Goal: Task Accomplishment & Management: Manage account settings

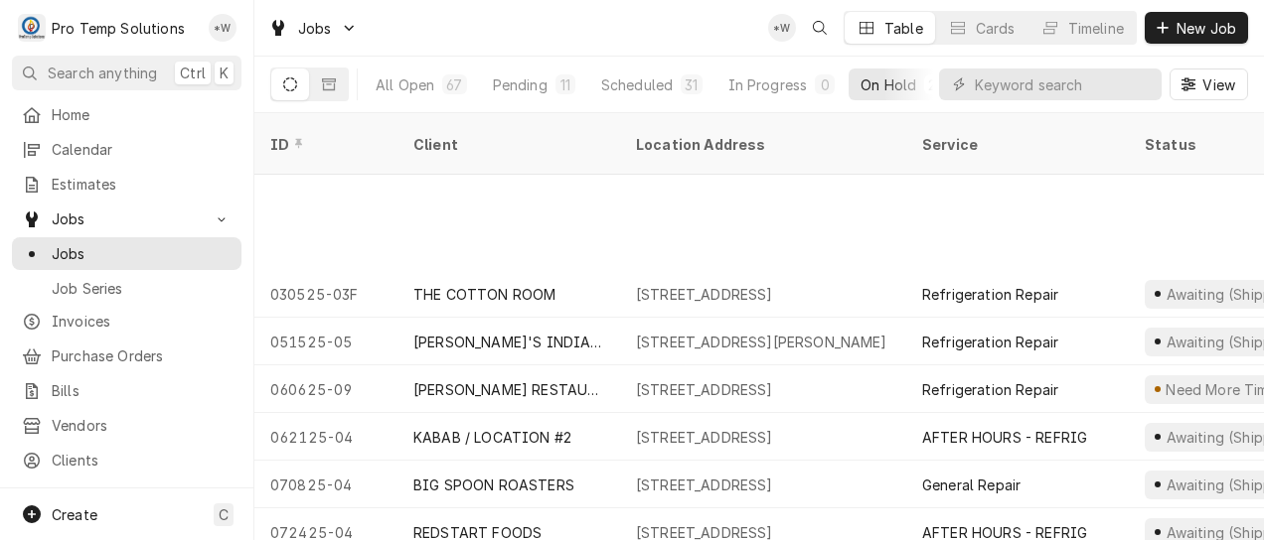
scroll to position [149, 0]
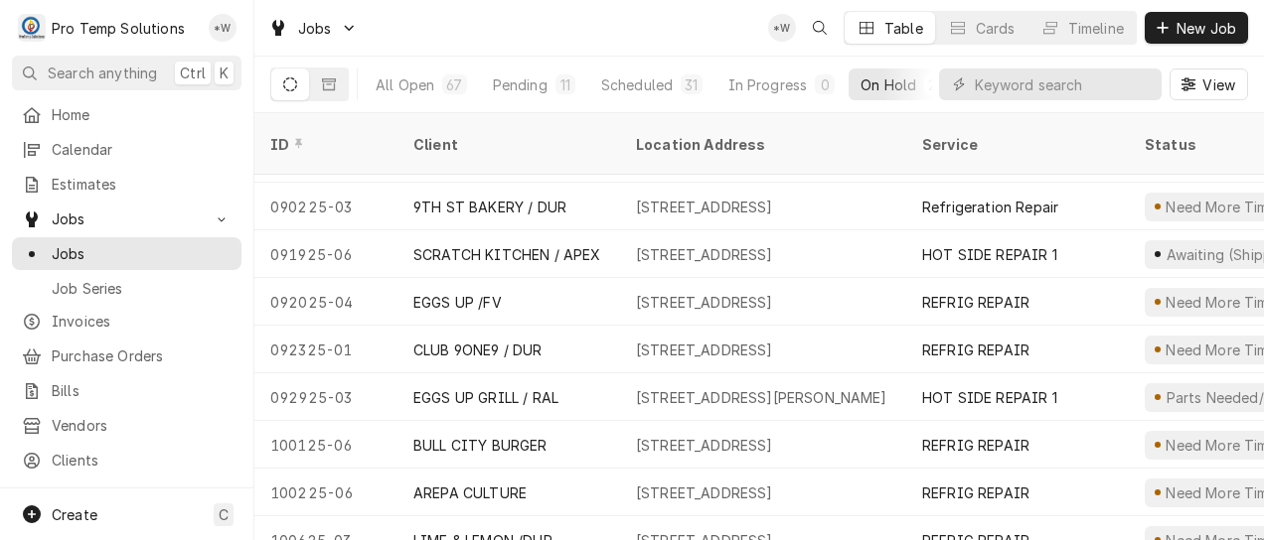
scroll to position [626, 0]
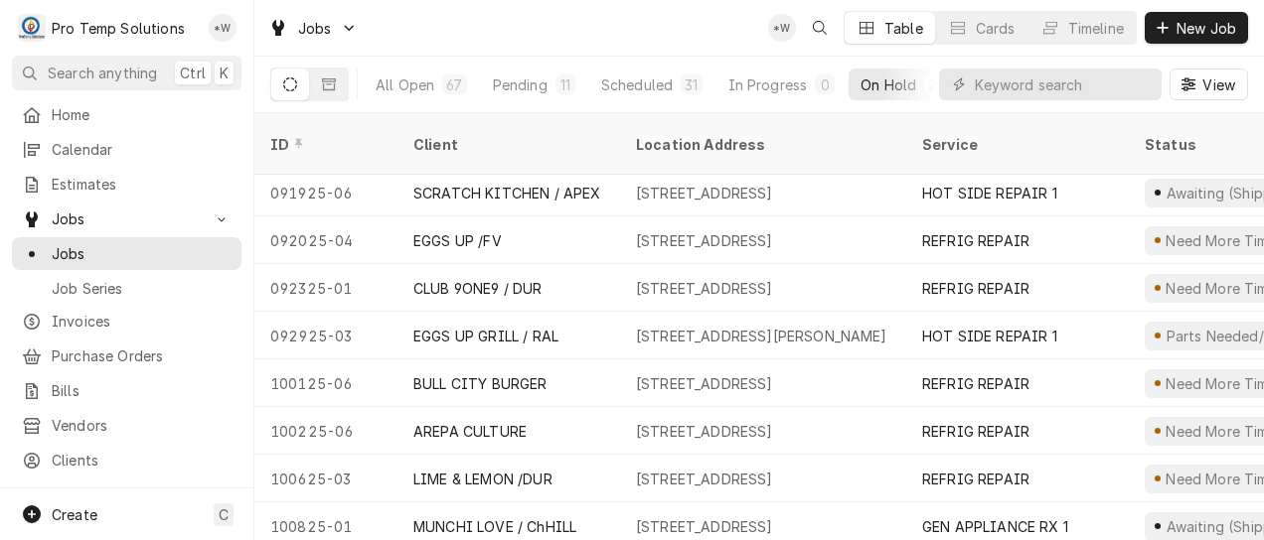
click at [773, 373] on div "4120 University Dr, Durham, NC 27707" at bounding box center [704, 383] width 137 height 21
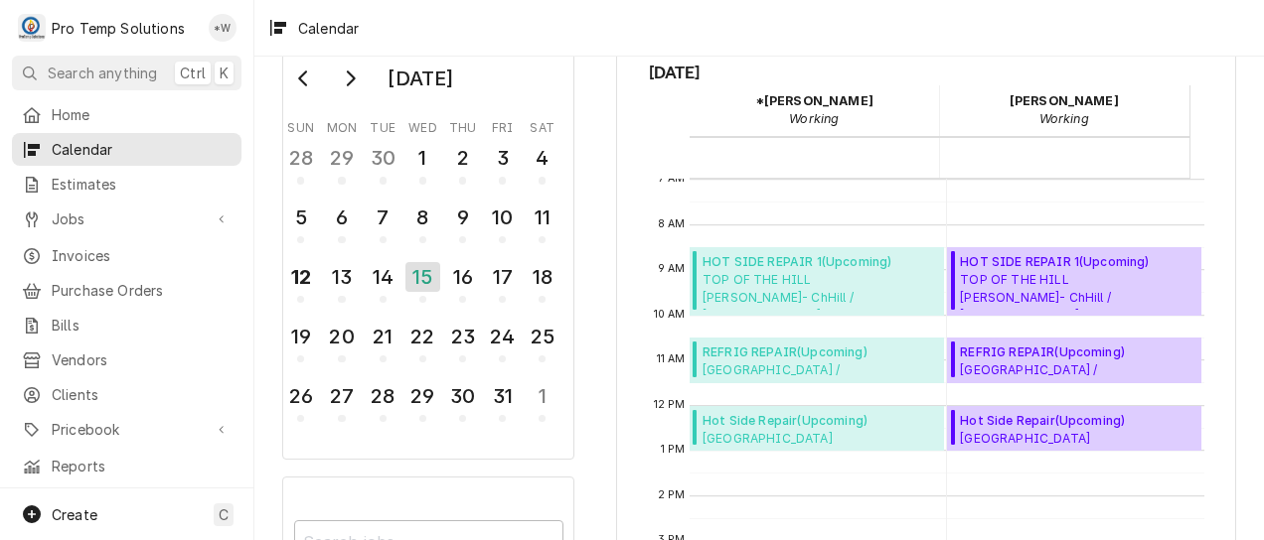
scroll to position [60, 0]
click at [465, 280] on div "16" at bounding box center [462, 278] width 31 height 30
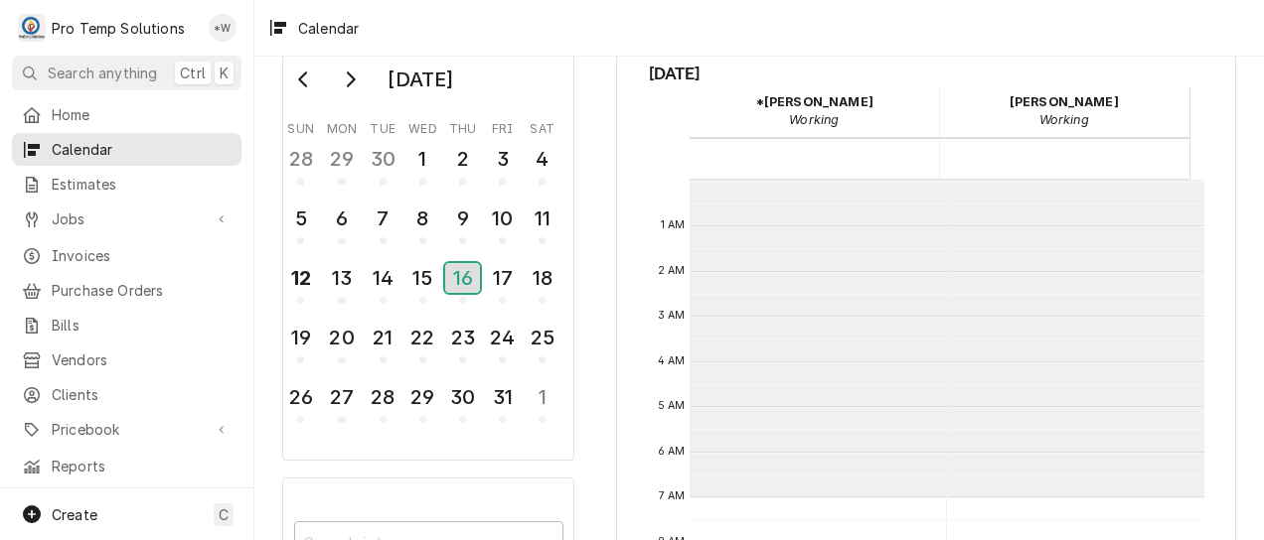
scroll to position [317, 0]
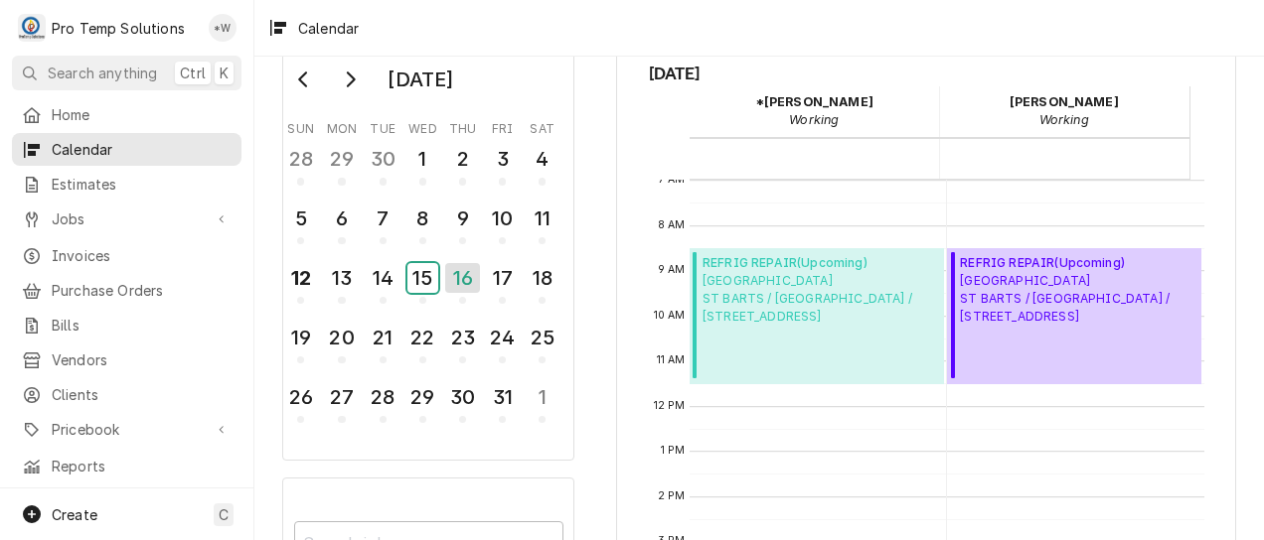
click at [425, 272] on div "15" at bounding box center [422, 278] width 31 height 30
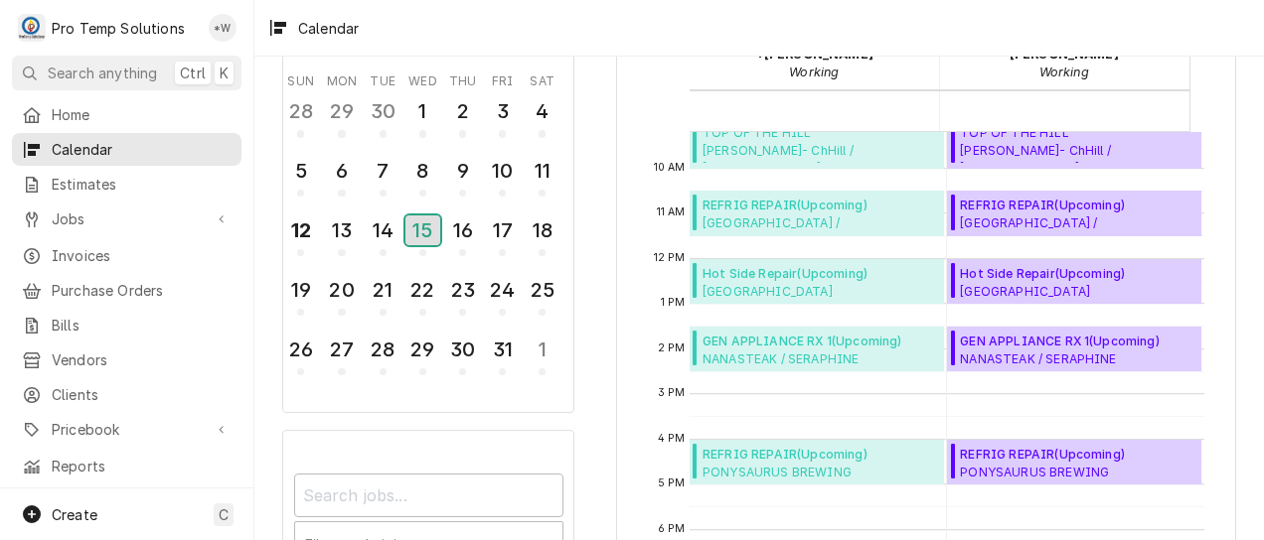
scroll to position [116, 0]
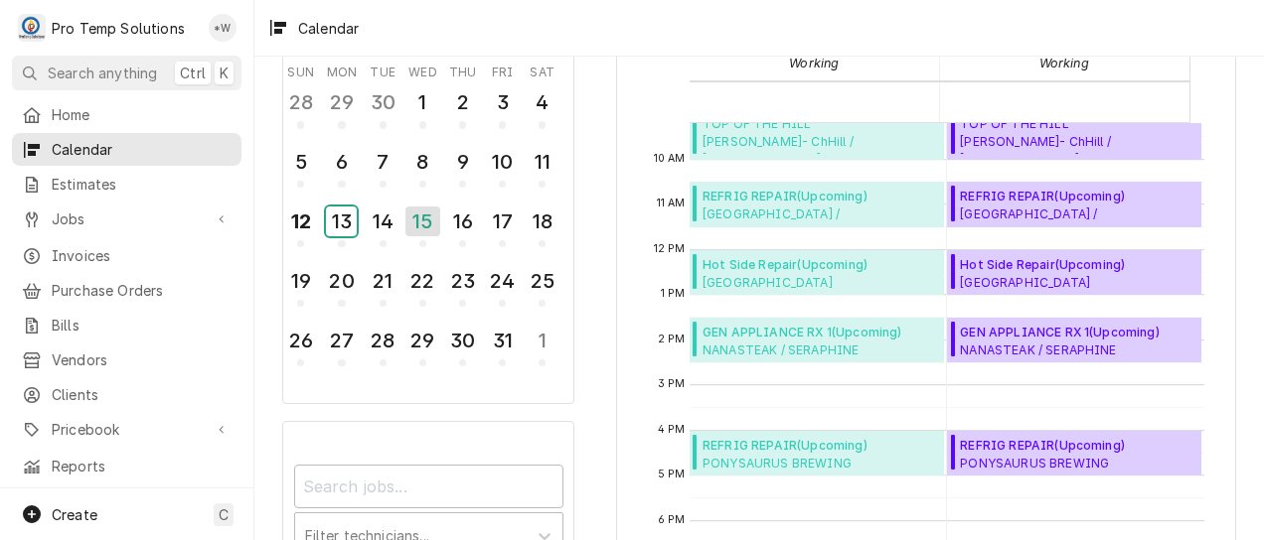
click at [342, 219] on div "13" at bounding box center [341, 222] width 31 height 30
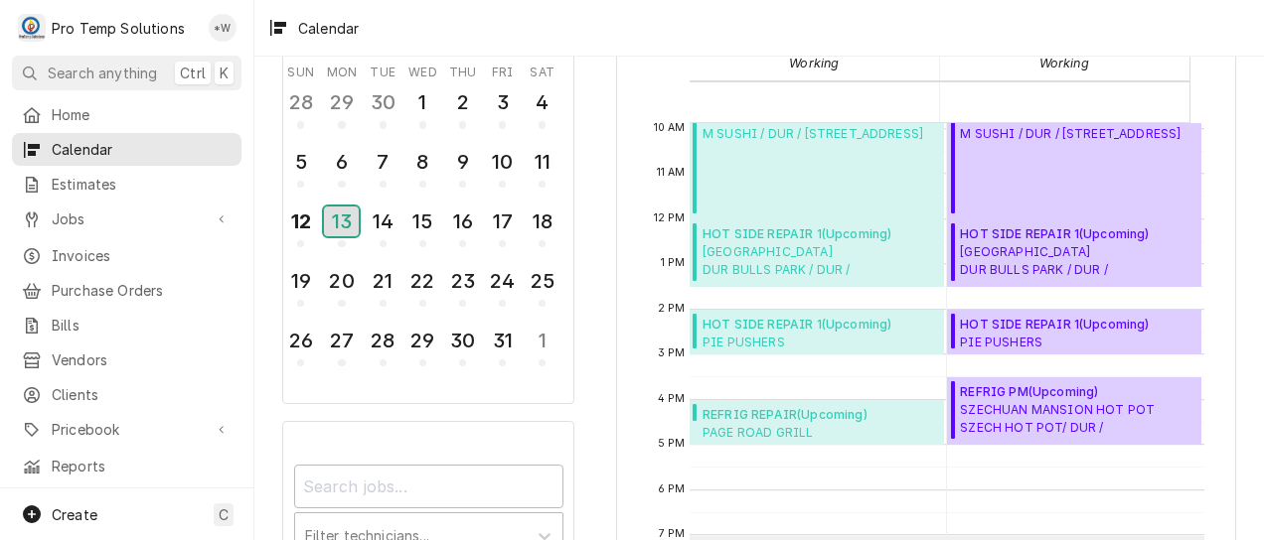
scroll to position [461, 0]
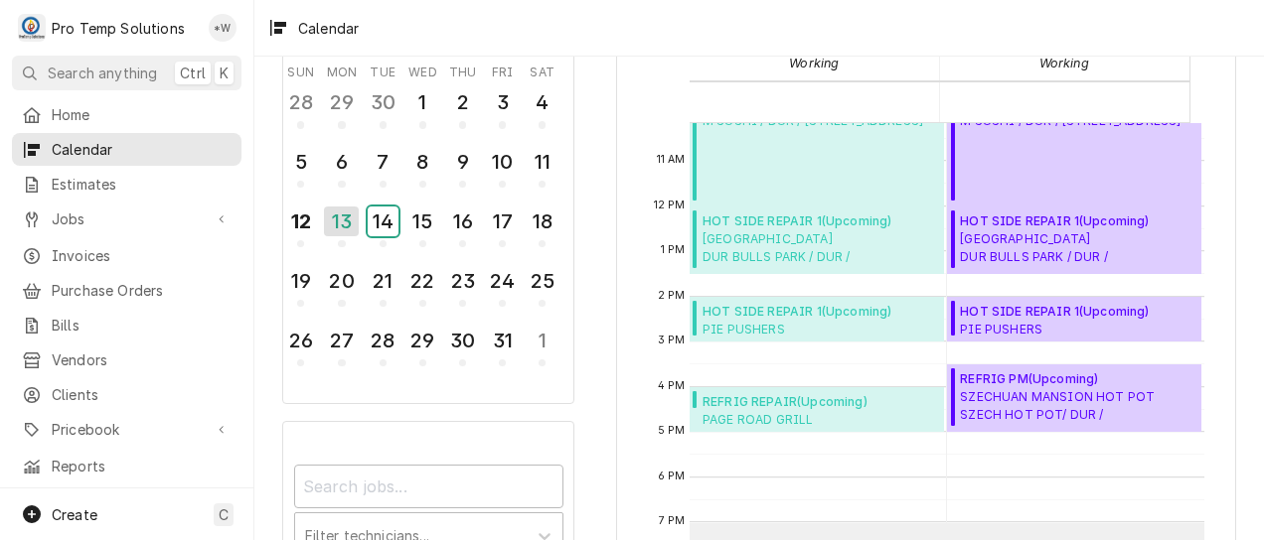
click at [376, 229] on div "14" at bounding box center [383, 222] width 31 height 30
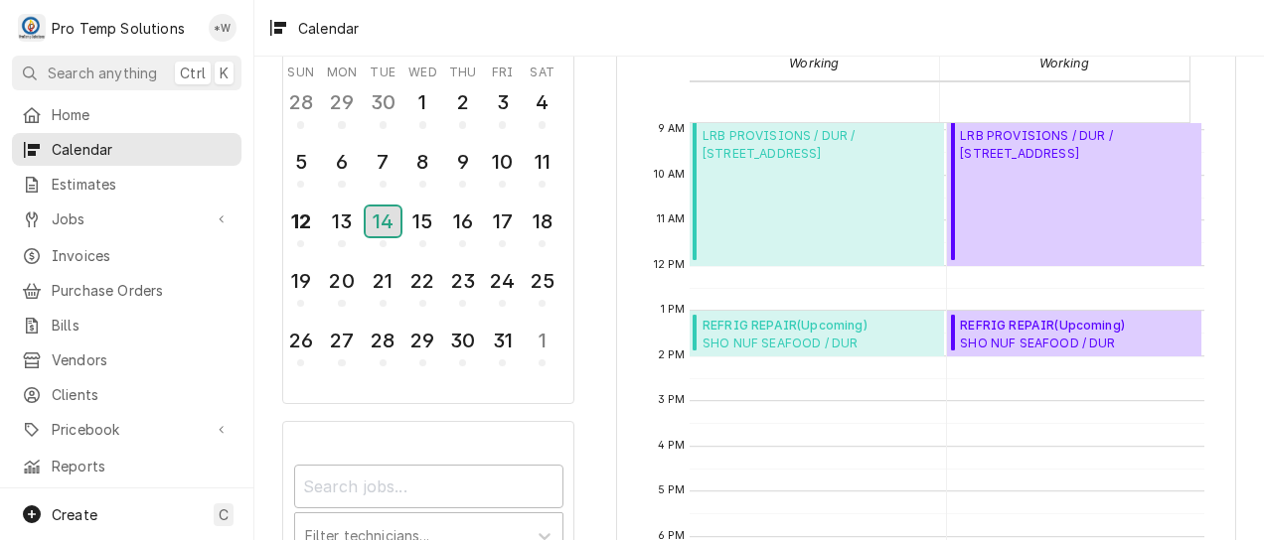
scroll to position [401, 0]
click at [418, 225] on div "15" at bounding box center [422, 222] width 31 height 30
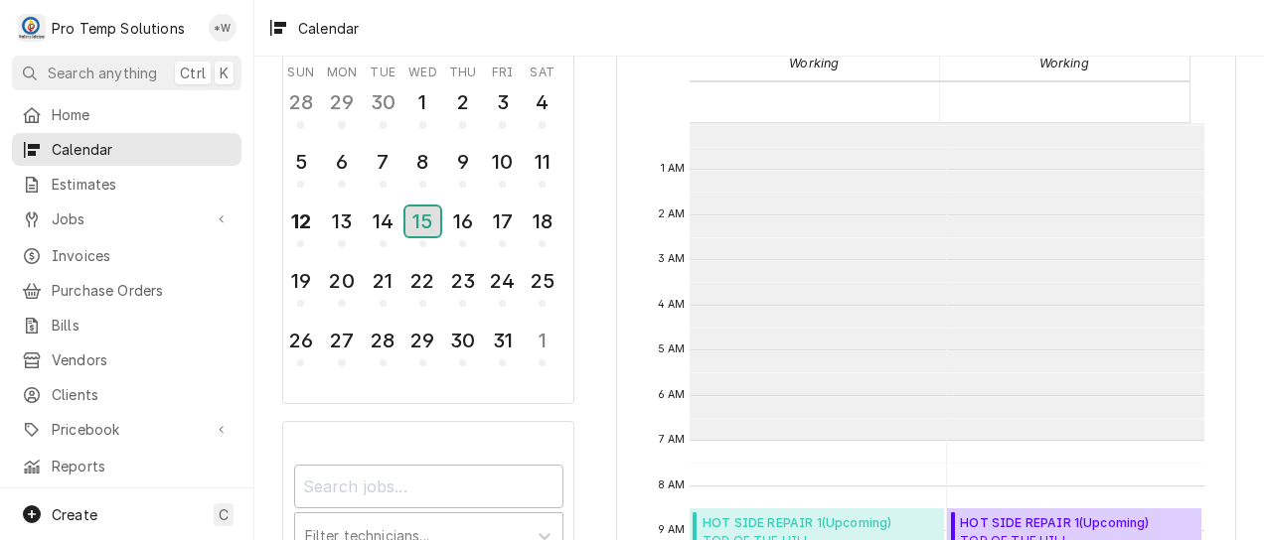
scroll to position [317, 0]
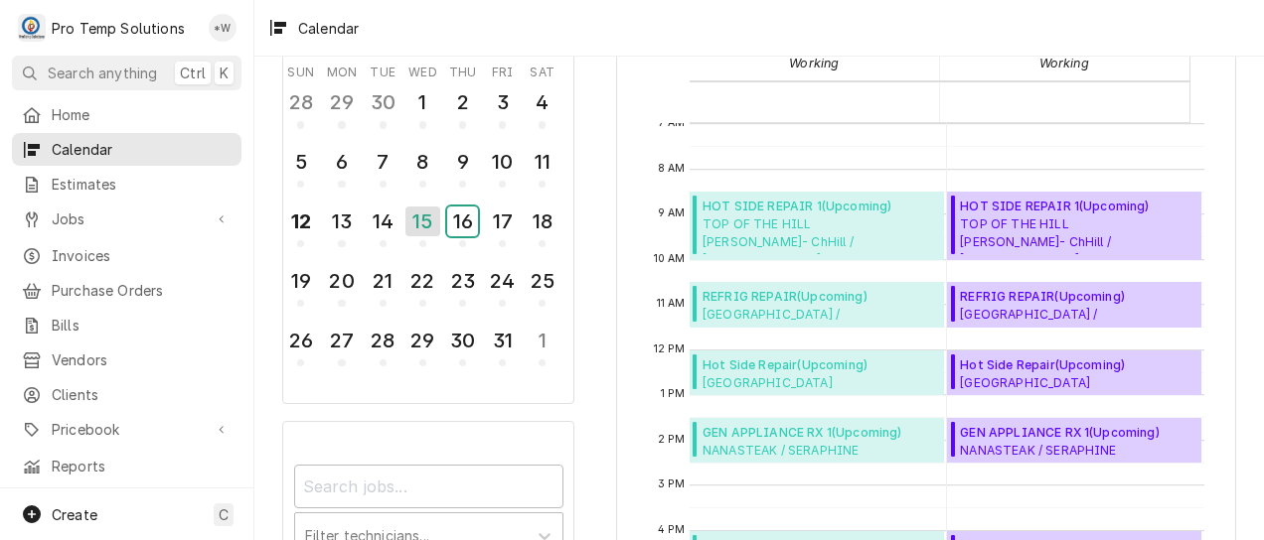
click at [457, 223] on div "16" at bounding box center [462, 222] width 31 height 30
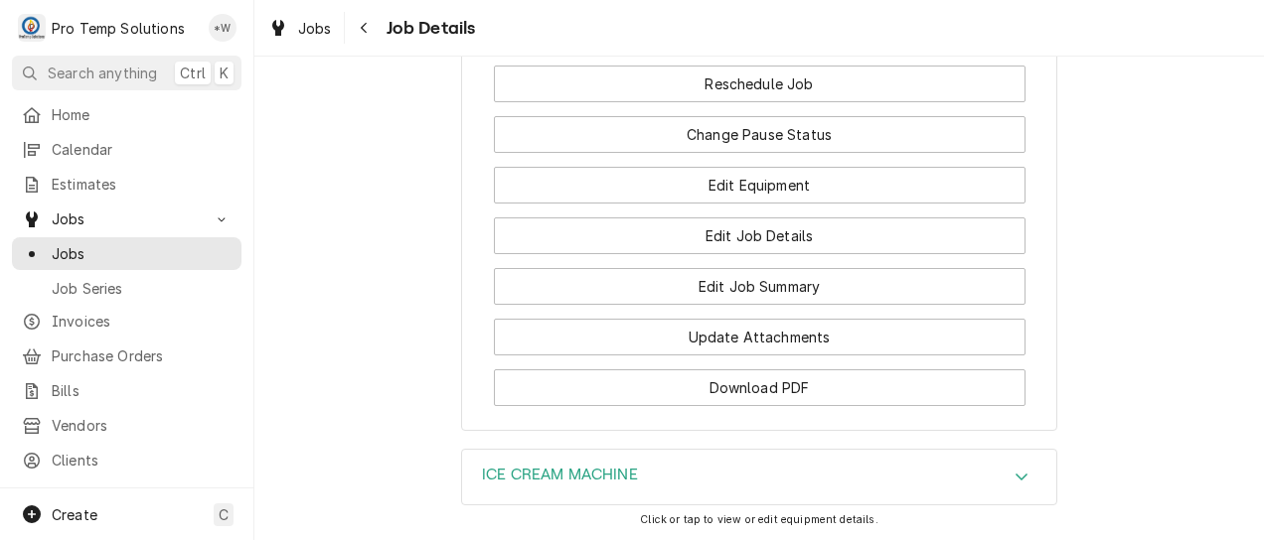
scroll to position [1851, 0]
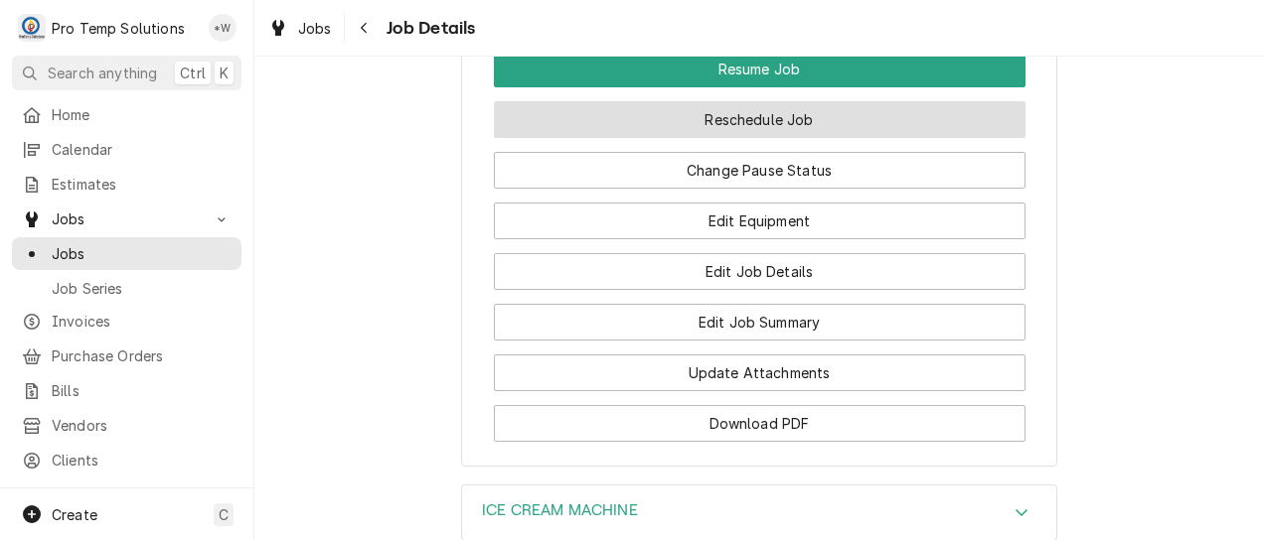
click at [781, 138] on button "Reschedule Job" at bounding box center [759, 119] width 531 height 37
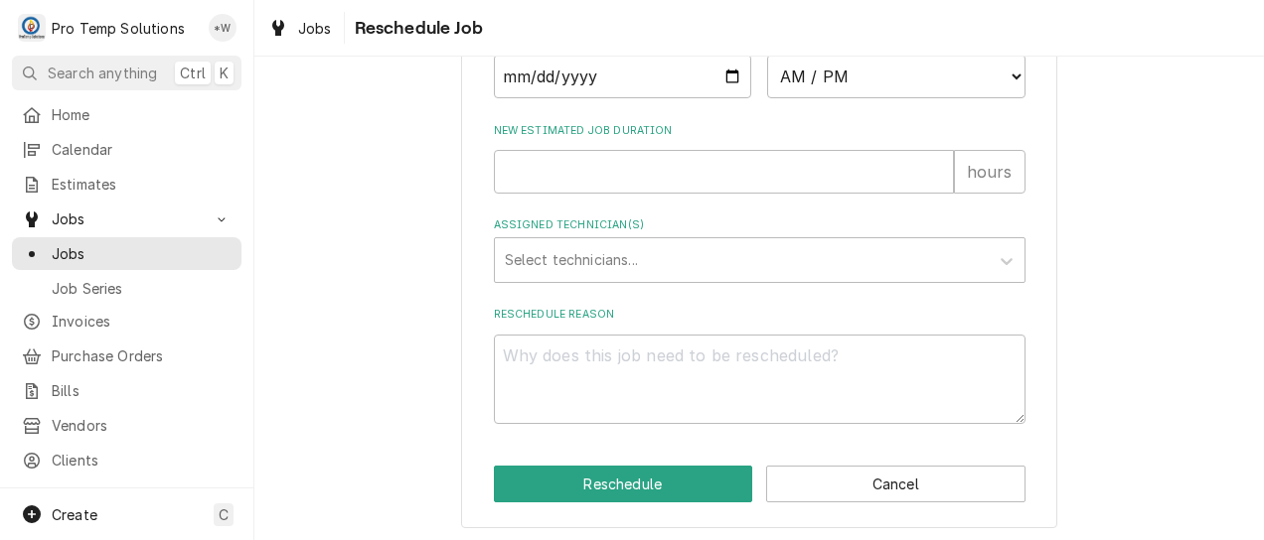
scroll to position [897, 0]
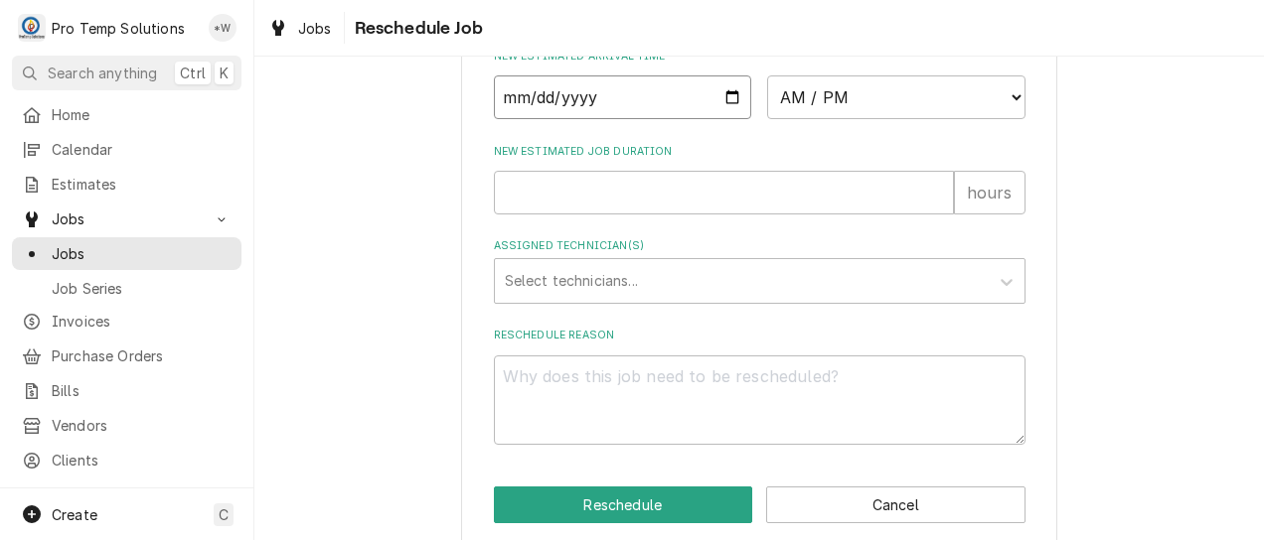
click at [715, 119] on input "Date" at bounding box center [623, 97] width 258 height 44
type textarea "x"
type input "2025-10-14"
click at [993, 119] on select "AM / PM 6:00 AM 6:15 AM 6:30 AM 6:45 AM 7:00 AM 7:15 AM 7:30 AM 7:45 AM 8:00 AM…" at bounding box center [896, 97] width 258 height 44
select select "15:00:00"
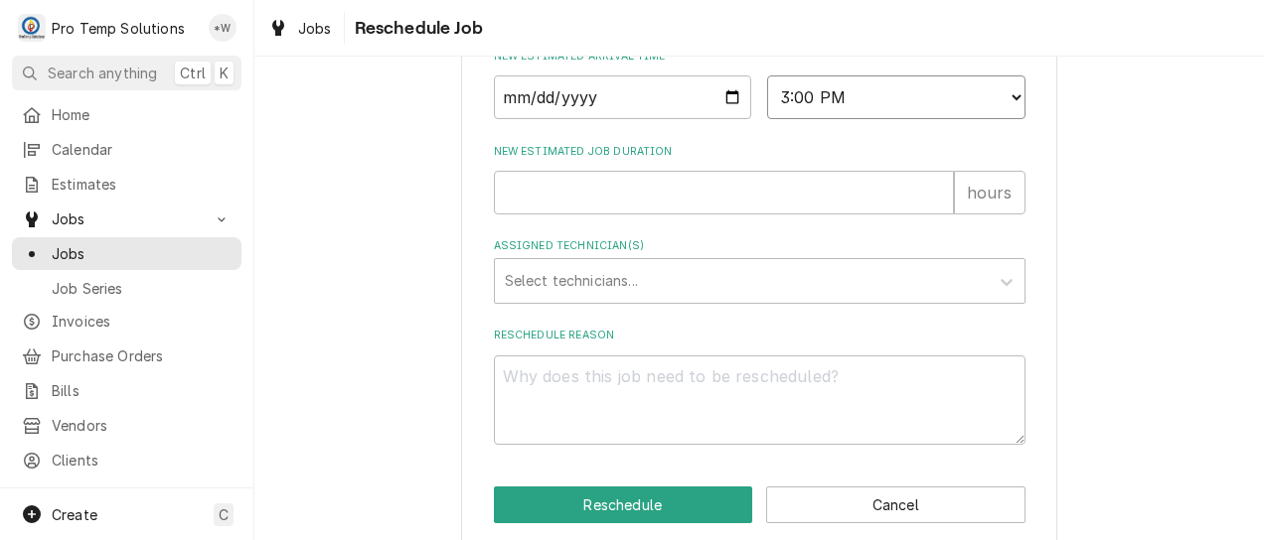
click at [767, 97] on select "AM / PM 6:00 AM 6:15 AM 6:30 AM 6:45 AM 7:00 AM 7:15 AM 7:30 AM 7:45 AM 8:00 AM…" at bounding box center [896, 97] width 258 height 44
type textarea "x"
click at [903, 215] on input "New Estimated Job Duration" at bounding box center [724, 193] width 460 height 44
type input "1"
click at [925, 211] on input "1" at bounding box center [724, 193] width 460 height 44
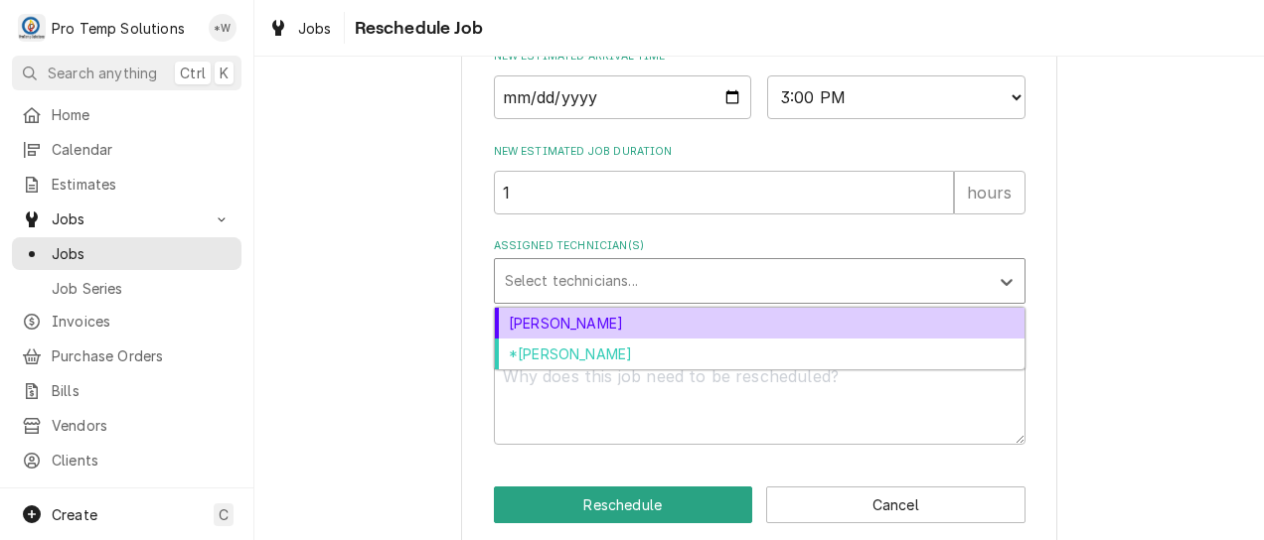
click at [845, 370] on div "*[PERSON_NAME]" at bounding box center [759, 354] width 529 height 31
type textarea "x"
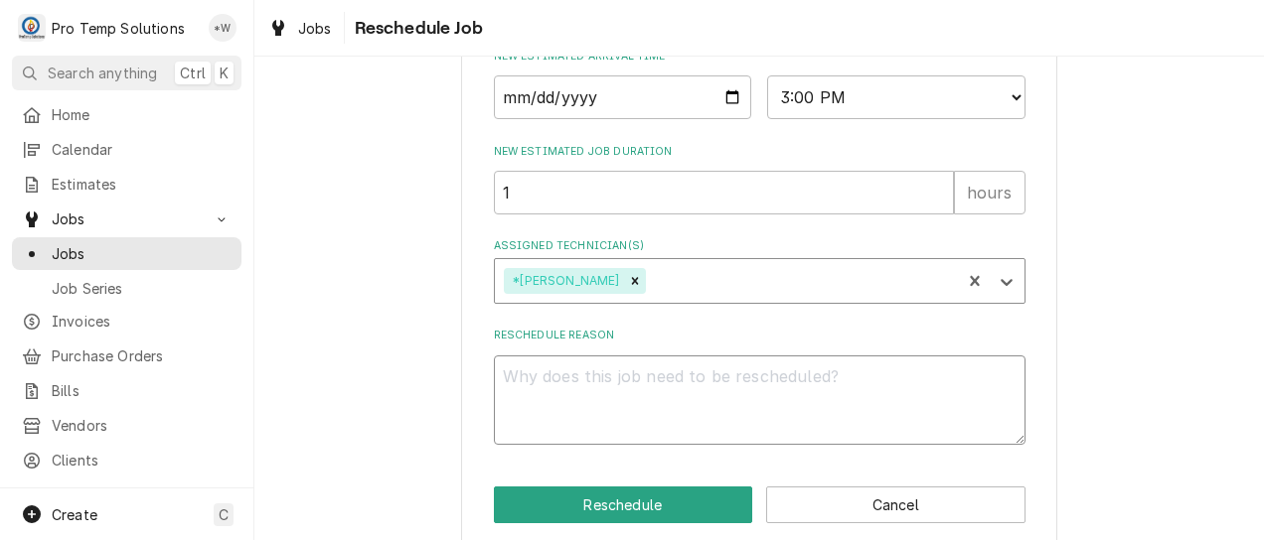
click at [834, 431] on textarea "Reschedule Reason" at bounding box center [759, 401] width 531 height 90
type textarea "."
type textarea "x"
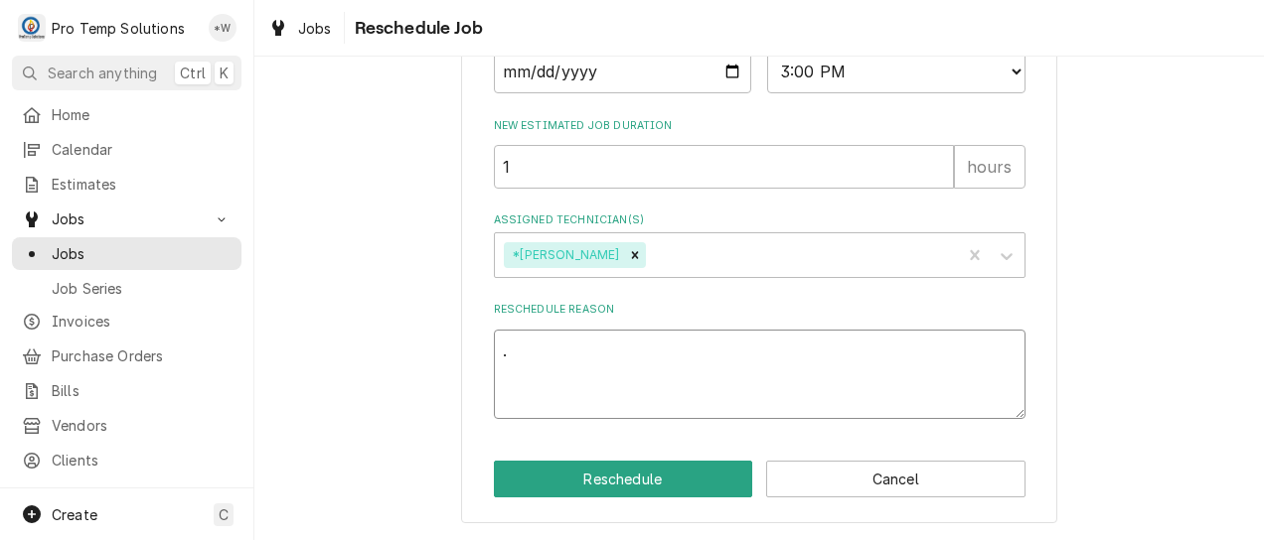
type textarea "."
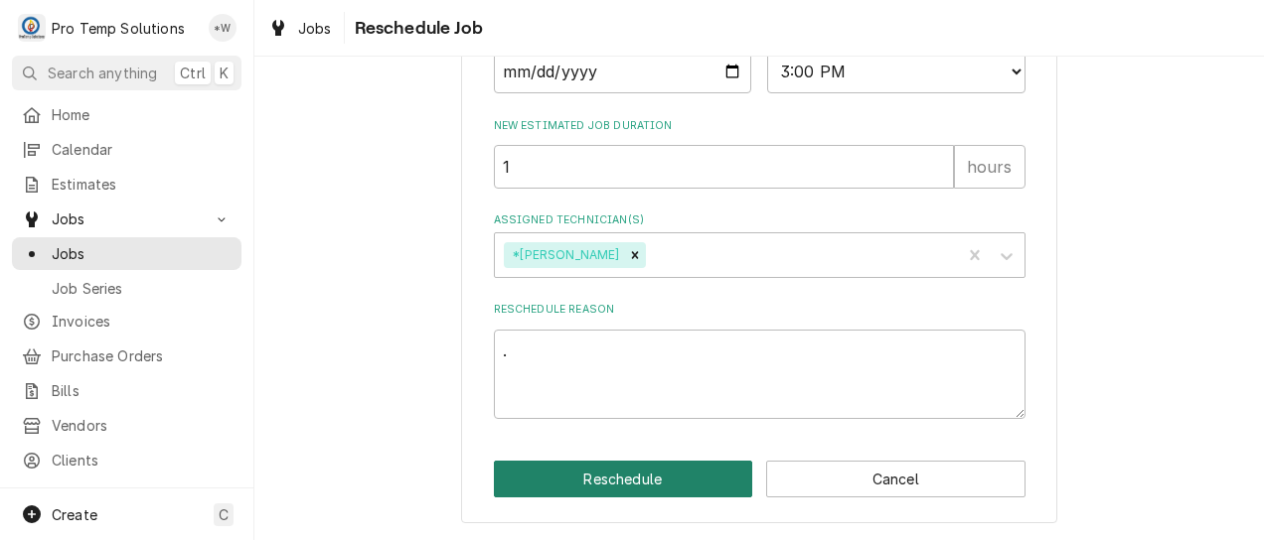
click at [684, 484] on button "Reschedule" at bounding box center [623, 479] width 259 height 37
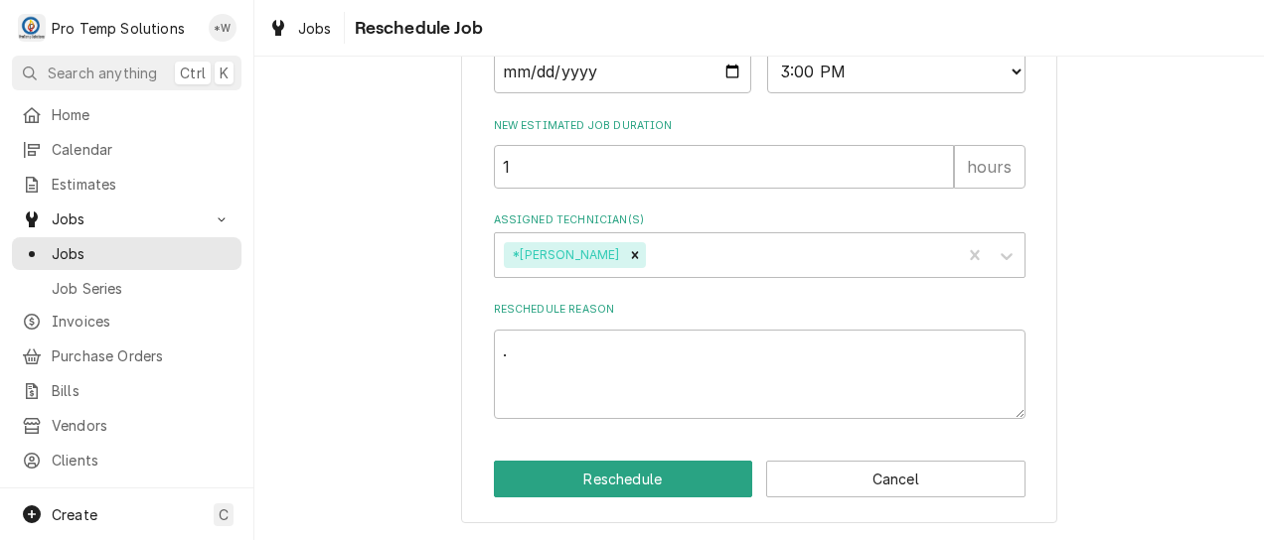
type textarea "x"
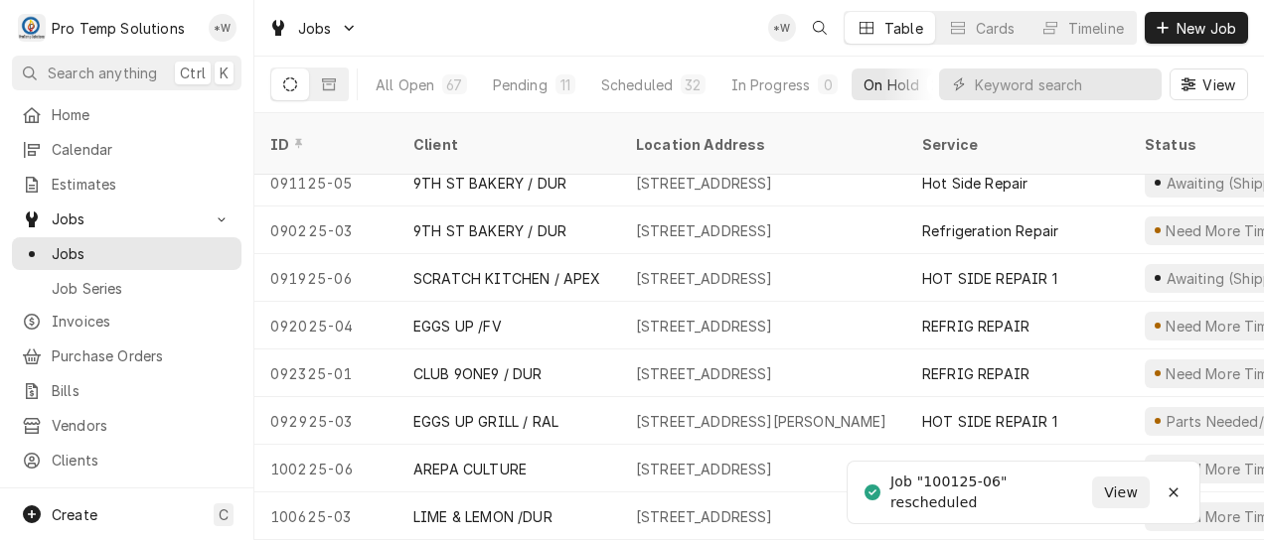
scroll to position [578, 0]
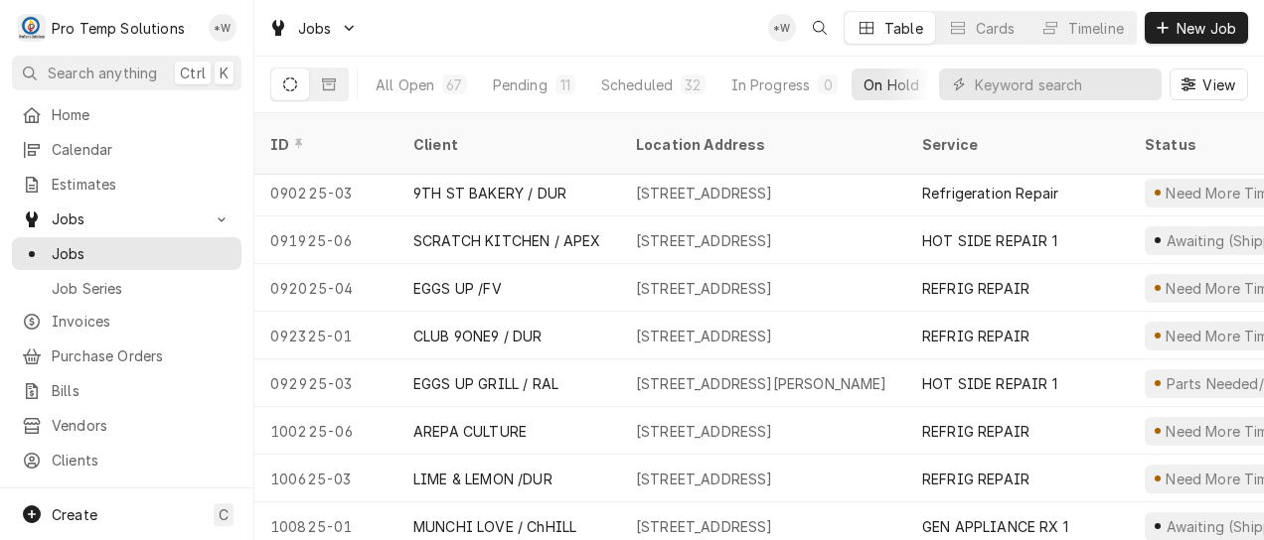
click at [786, 373] on div "[STREET_ADDRESS][PERSON_NAME]" at bounding box center [761, 383] width 251 height 21
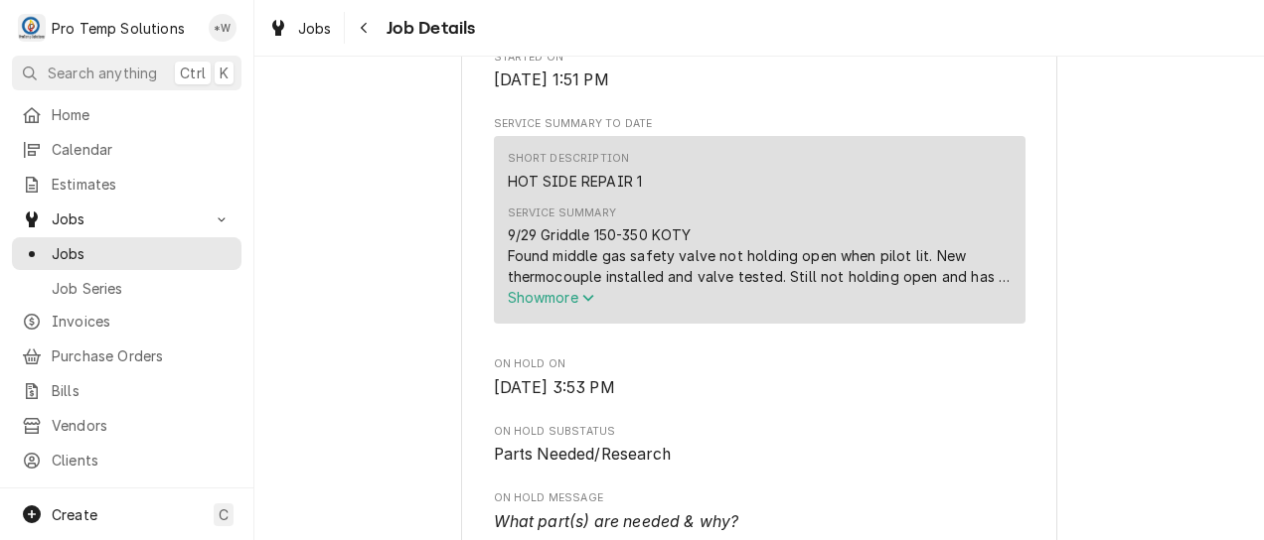
scroll to position [712, 0]
click at [578, 305] on span "Show more" at bounding box center [551, 296] width 87 height 17
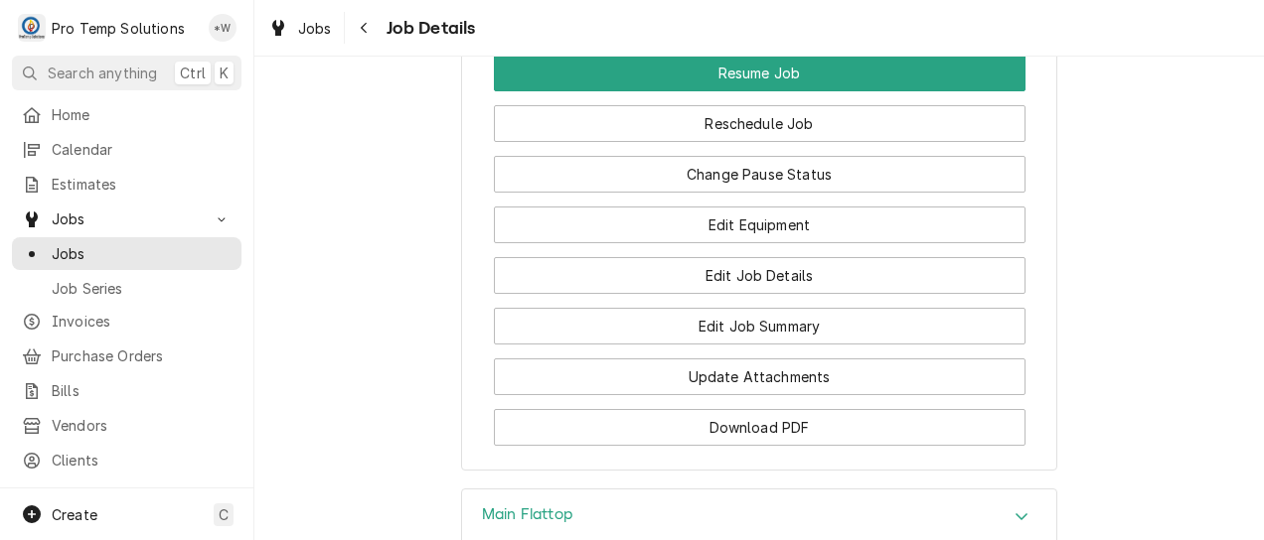
scroll to position [1844, 0]
click at [801, 143] on button "Reschedule Job" at bounding box center [759, 124] width 531 height 37
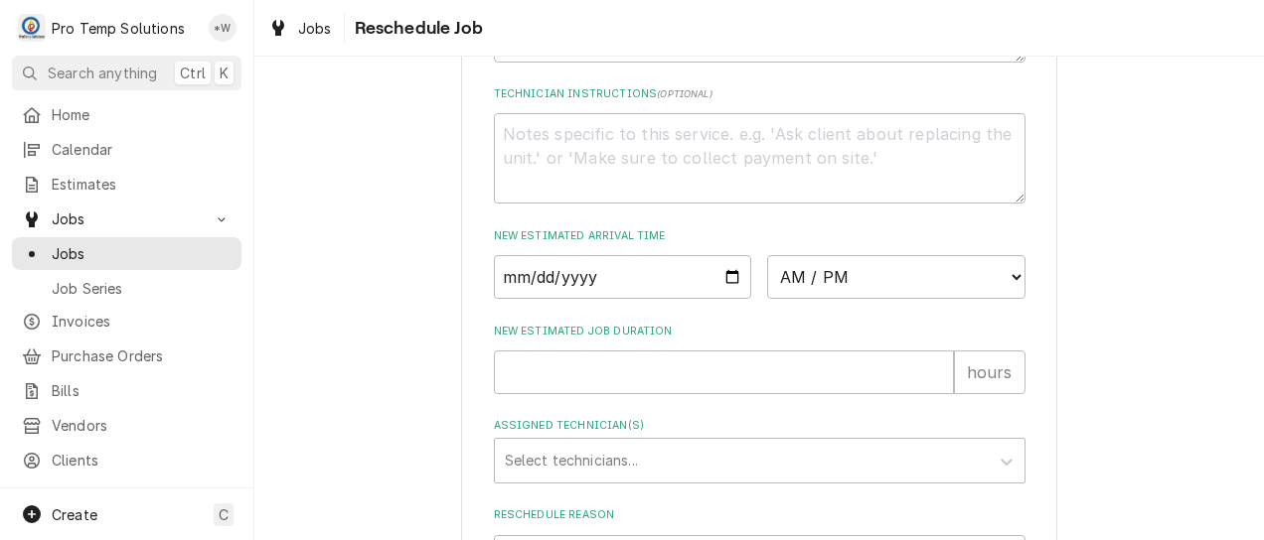
scroll to position [719, 0]
click at [717, 297] on input "Date" at bounding box center [623, 275] width 258 height 44
type textarea "x"
type input "[DATE]"
click at [997, 297] on select "AM / PM 6:00 AM 6:15 AM 6:30 AM 6:45 AM 7:00 AM 7:15 AM 7:30 AM 7:45 AM 8:00 AM…" at bounding box center [896, 275] width 258 height 44
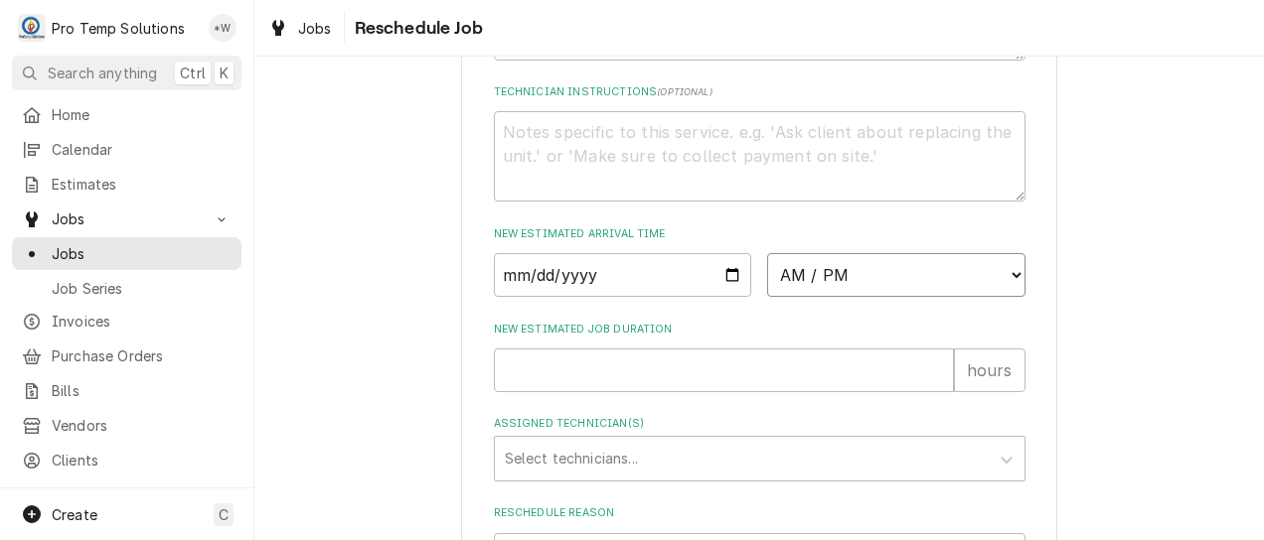
select select "13:30:00"
click at [767, 275] on select "AM / PM 6:00 AM 6:15 AM 6:30 AM 6:45 AM 7:00 AM 7:15 AM 7:30 AM 7:45 AM 8:00 AM…" at bounding box center [896, 275] width 258 height 44
type textarea "x"
click at [911, 392] on input "New Estimated Job Duration" at bounding box center [724, 371] width 460 height 44
type input "1"
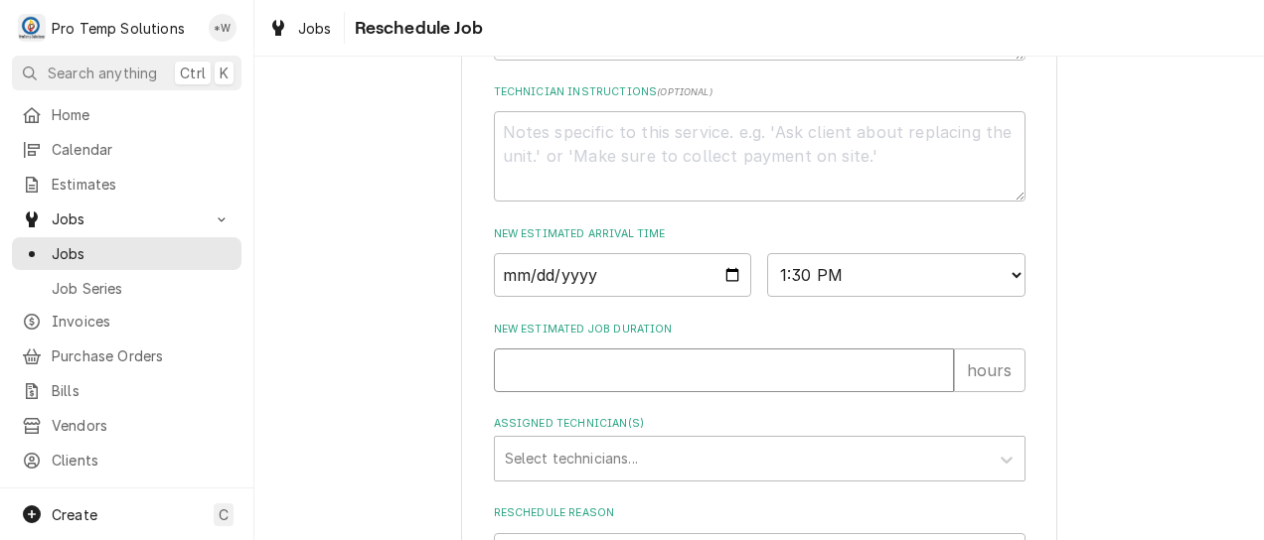
click at [930, 389] on input "1" at bounding box center [724, 371] width 460 height 44
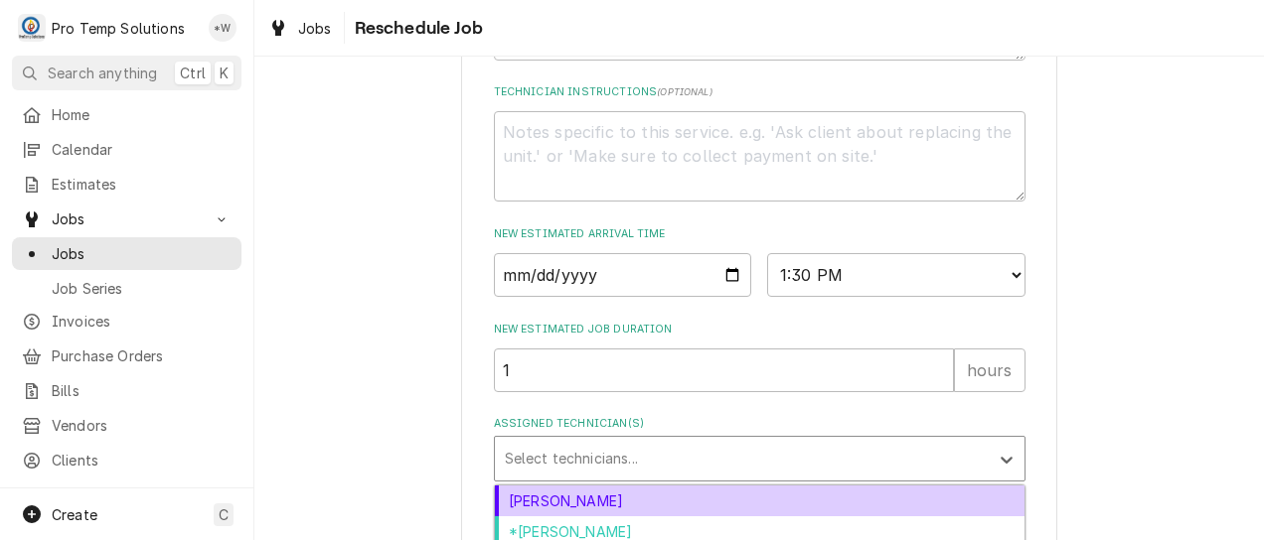
click at [846, 517] on div "Dakota Williams" at bounding box center [759, 501] width 529 height 31
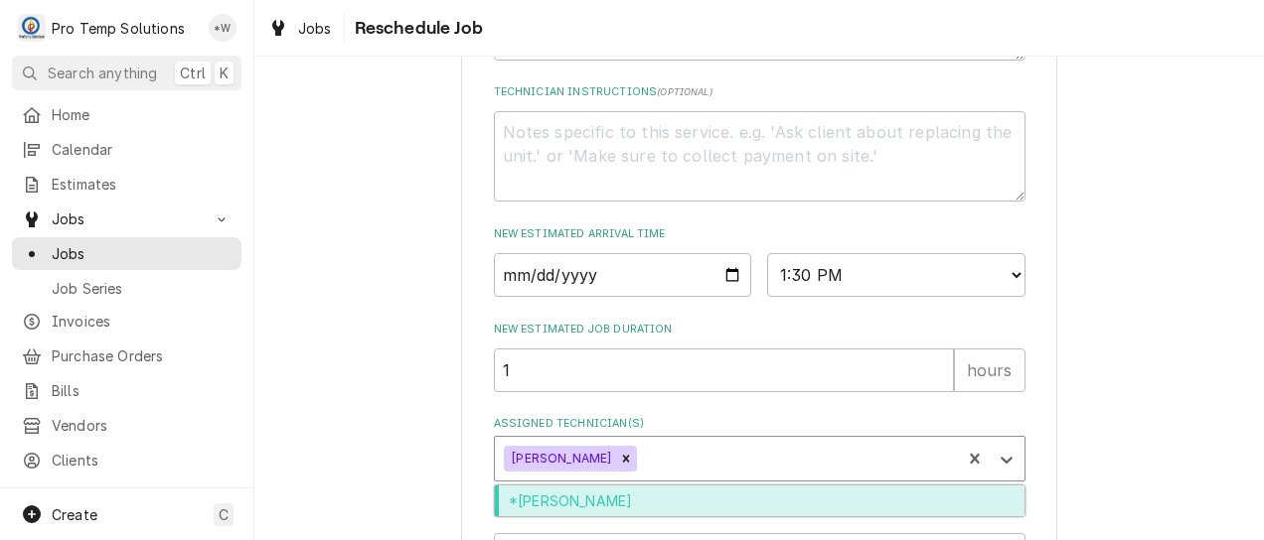
click at [842, 517] on div "*Kevin Williams" at bounding box center [759, 501] width 529 height 31
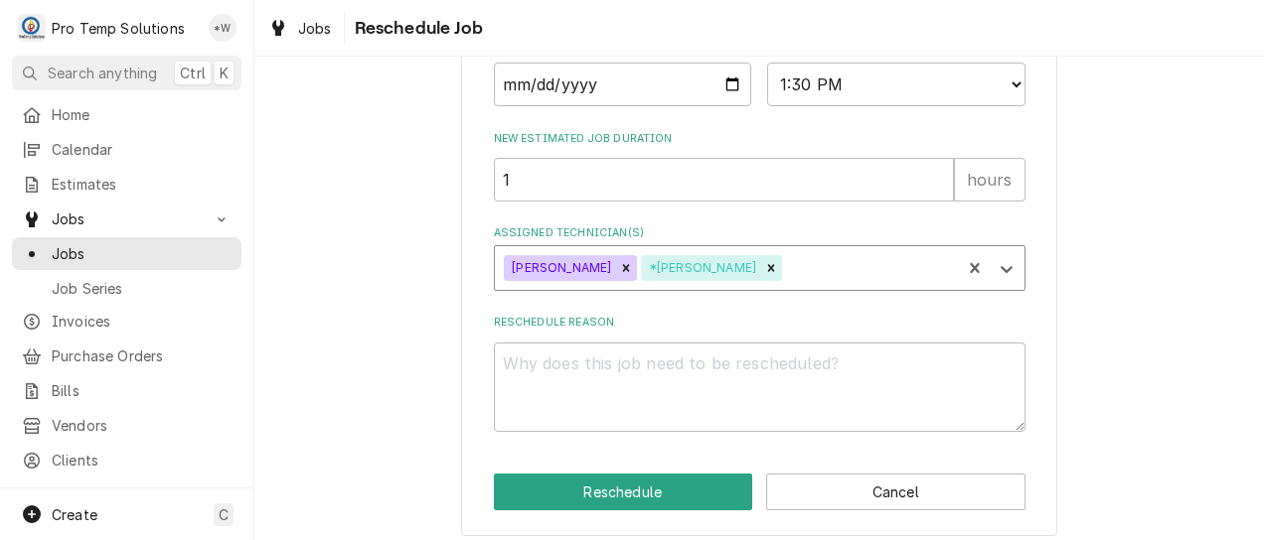
scroll to position [947, 0]
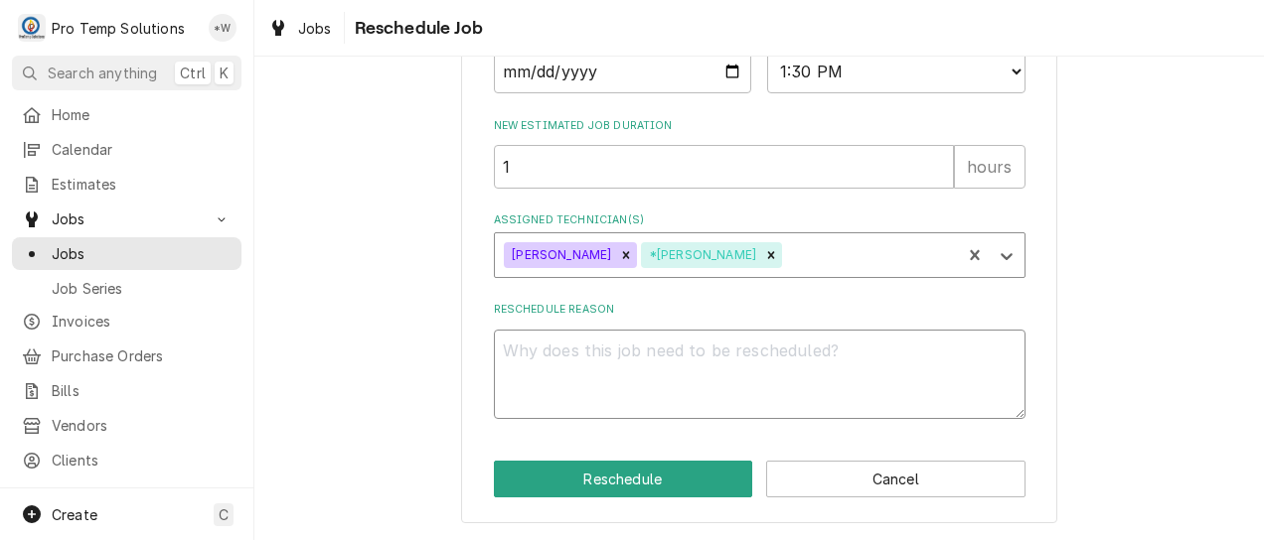
click at [856, 359] on textarea "Reschedule Reason" at bounding box center [759, 375] width 531 height 90
type textarea "x"
type textarea "."
click at [658, 471] on button "Reschedule" at bounding box center [623, 479] width 259 height 37
type textarea "x"
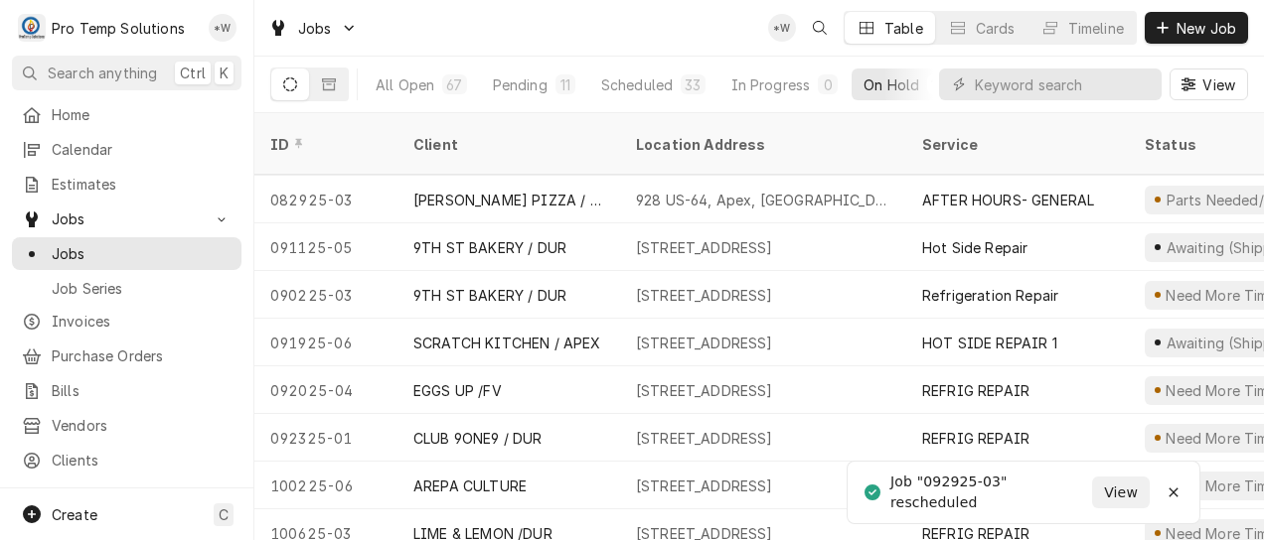
scroll to position [530, 0]
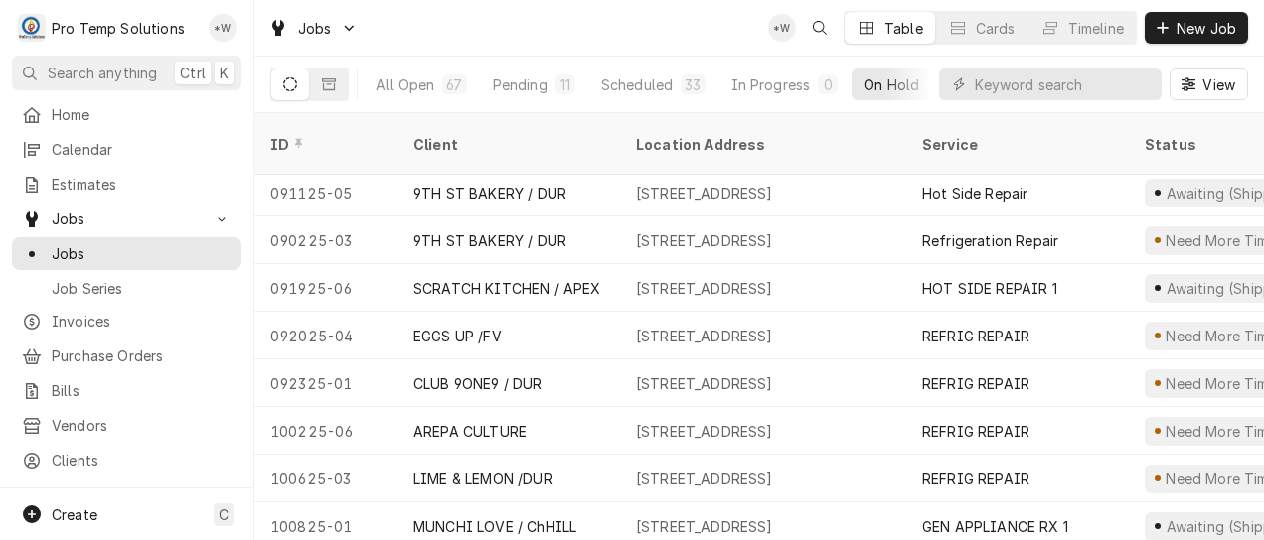
click at [759, 326] on div "[STREET_ADDRESS]" at bounding box center [704, 336] width 137 height 21
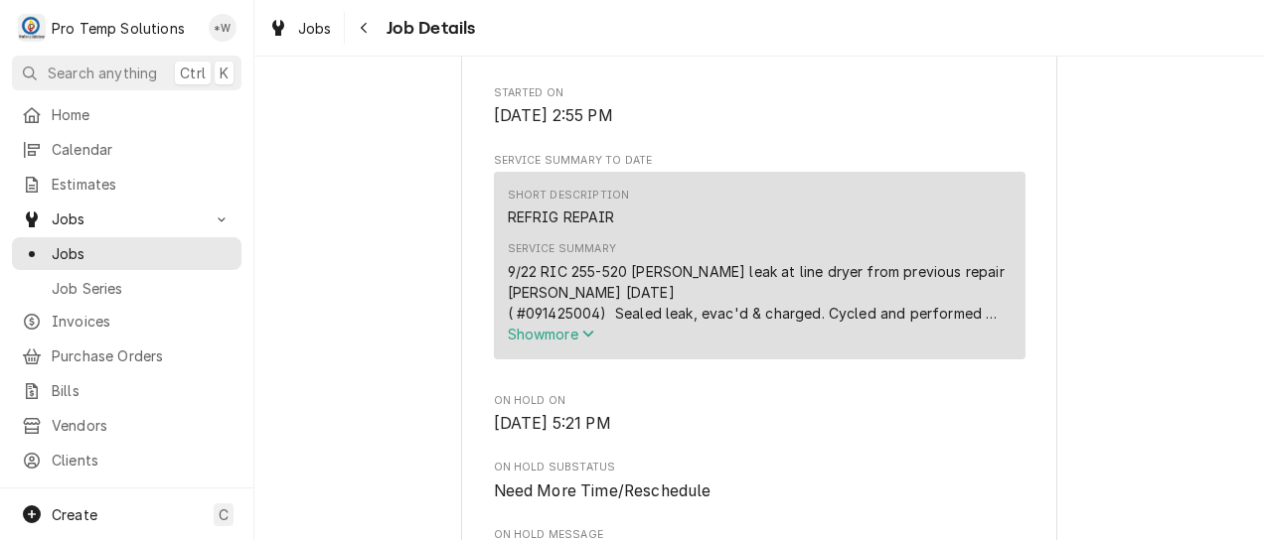
scroll to position [645, 0]
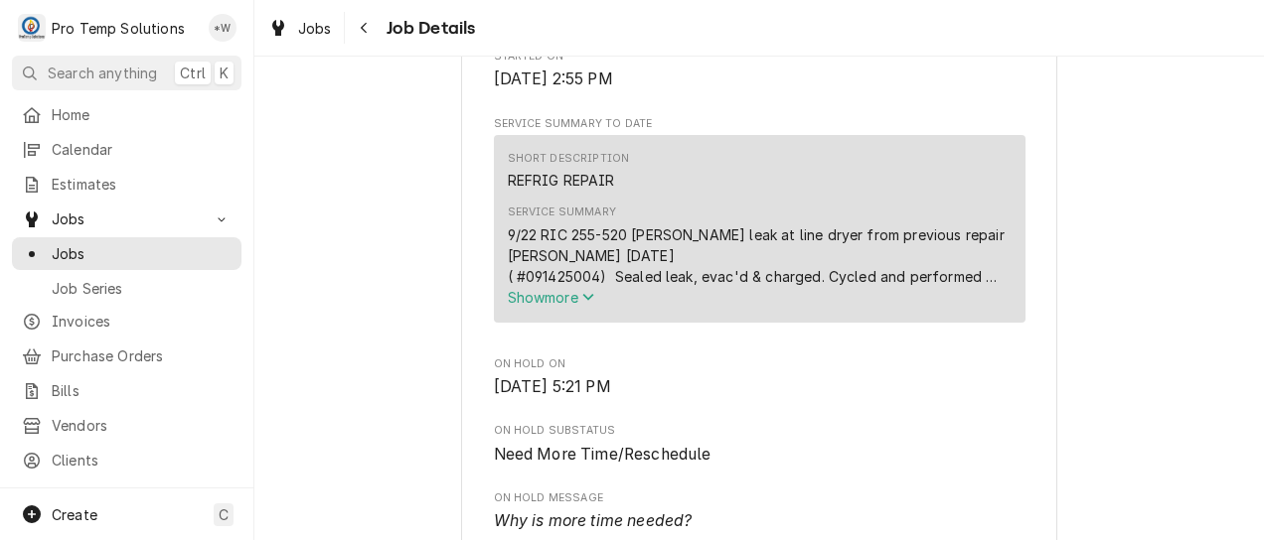
click at [562, 306] on span "Show more" at bounding box center [551, 297] width 87 height 17
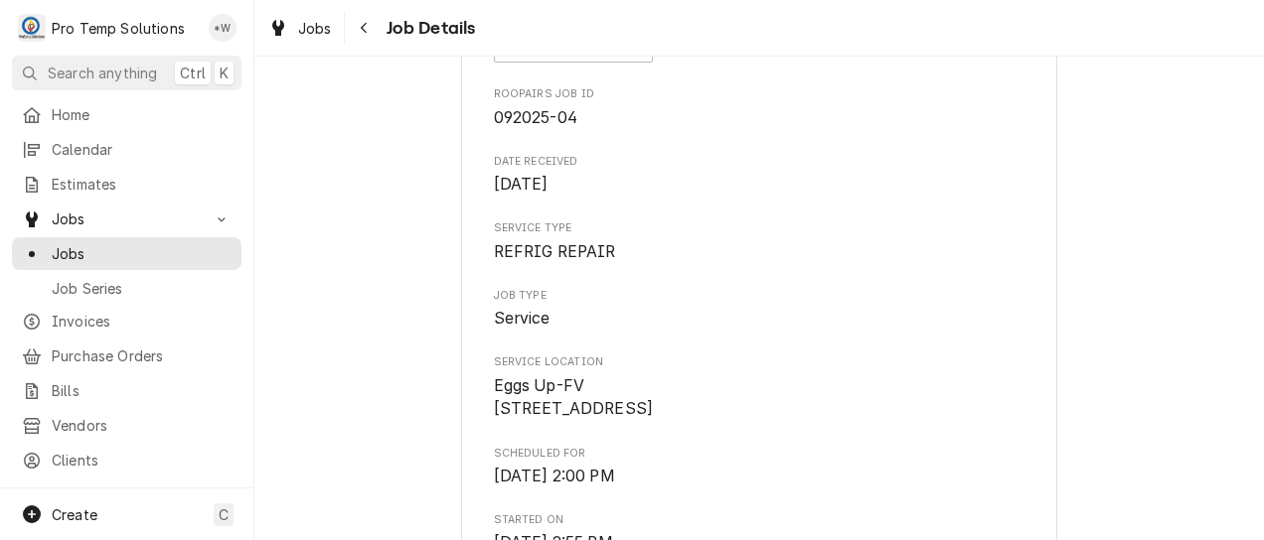
scroll to position [0, 0]
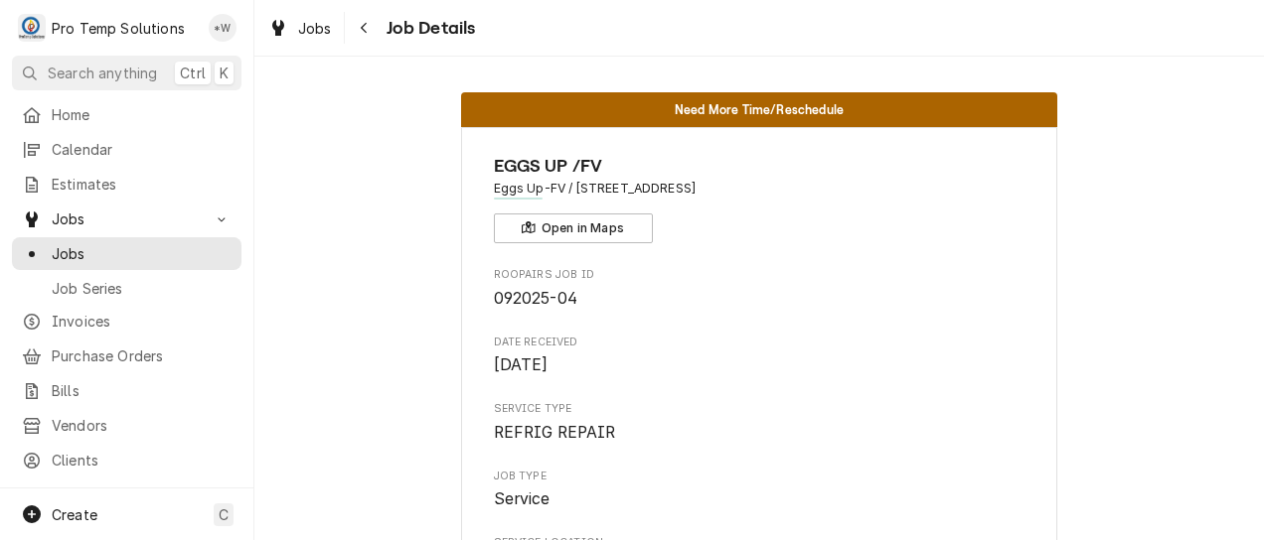
click at [306, 28] on span "Jobs" at bounding box center [315, 28] width 34 height 21
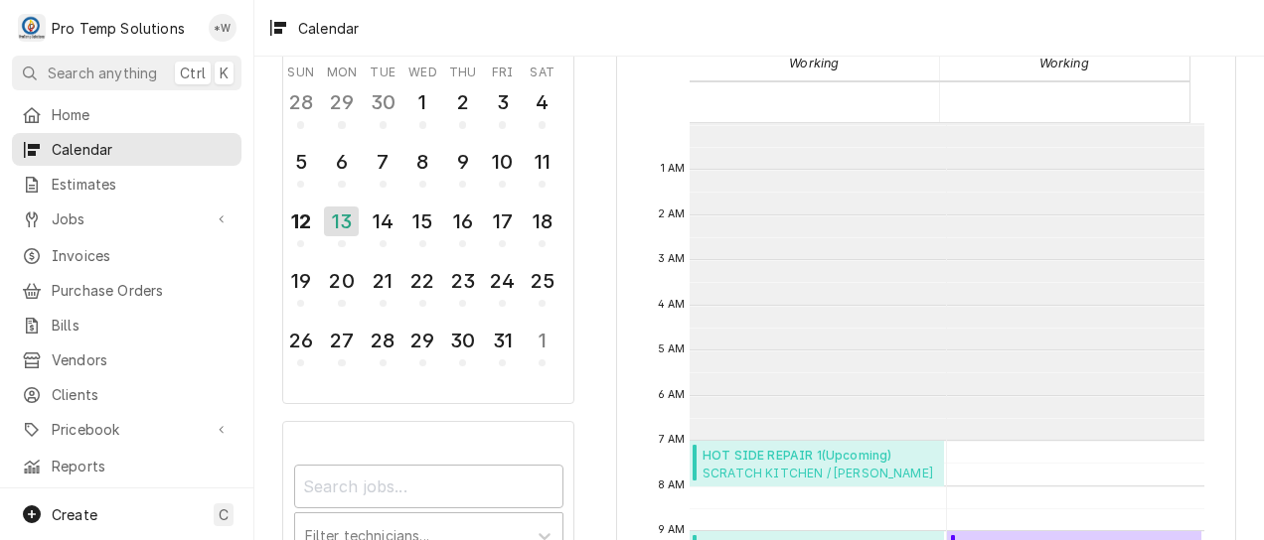
scroll to position [317, 0]
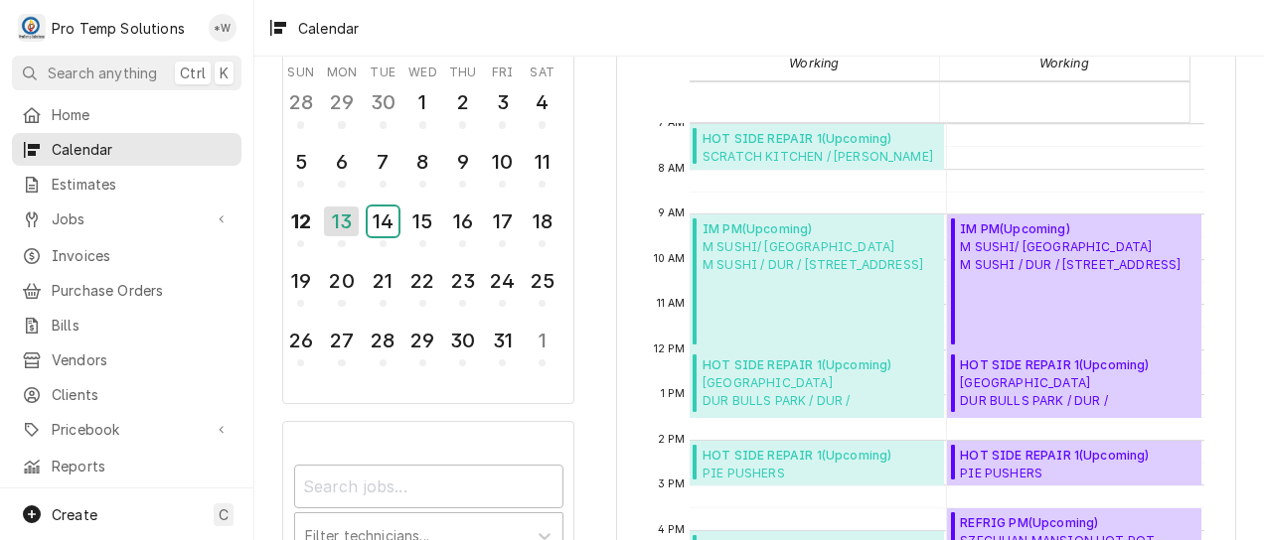
click at [381, 228] on div "14" at bounding box center [383, 222] width 31 height 30
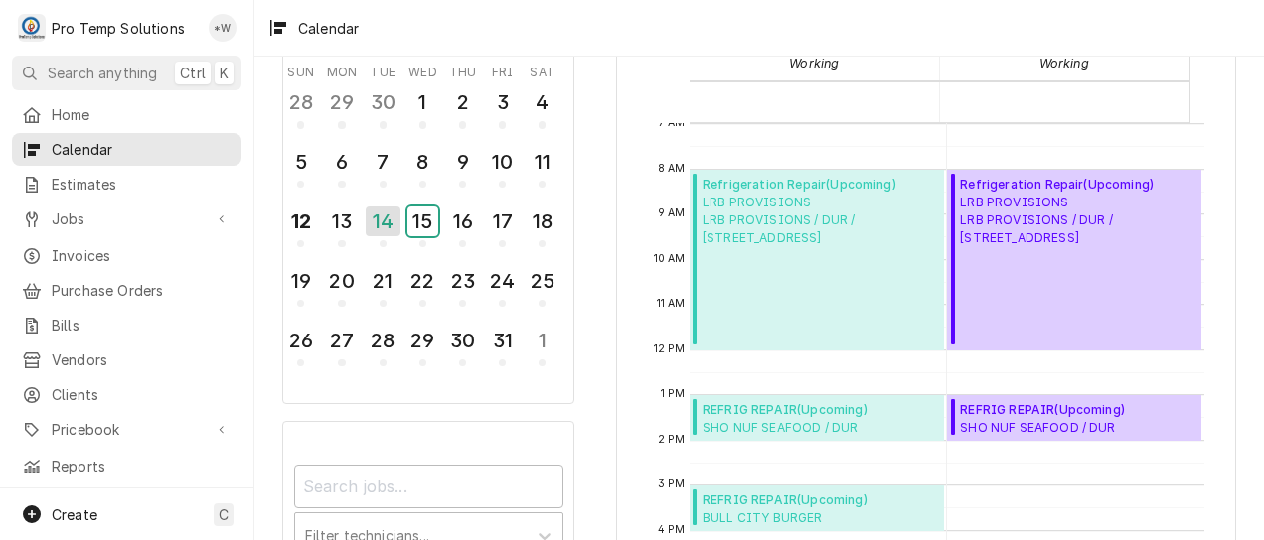
click at [425, 223] on div "15" at bounding box center [422, 222] width 31 height 30
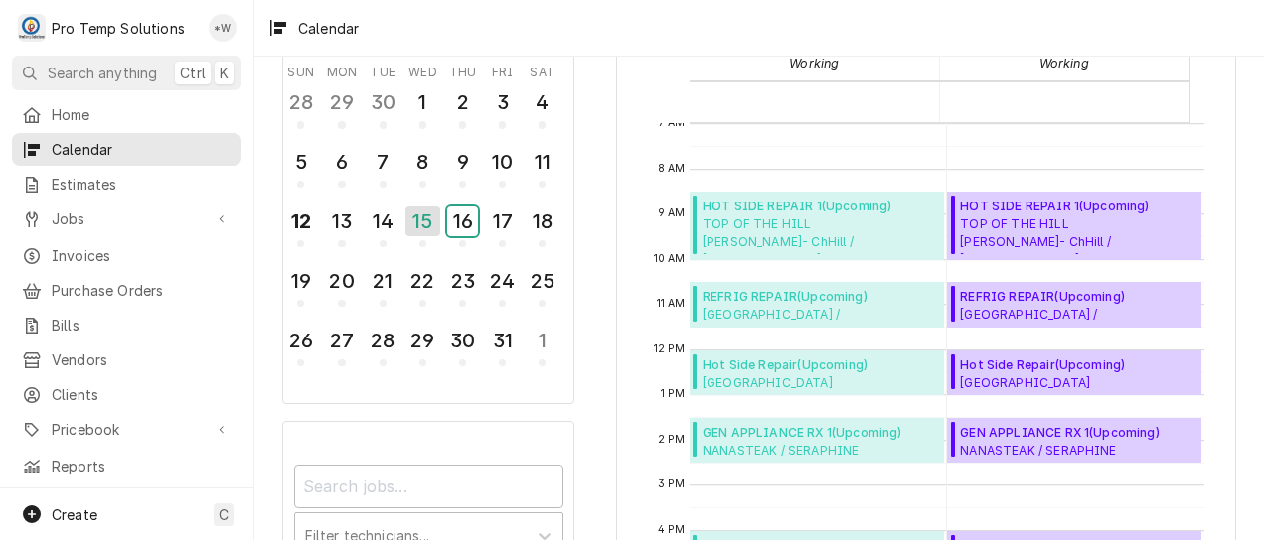
click at [466, 226] on div "16" at bounding box center [462, 222] width 31 height 30
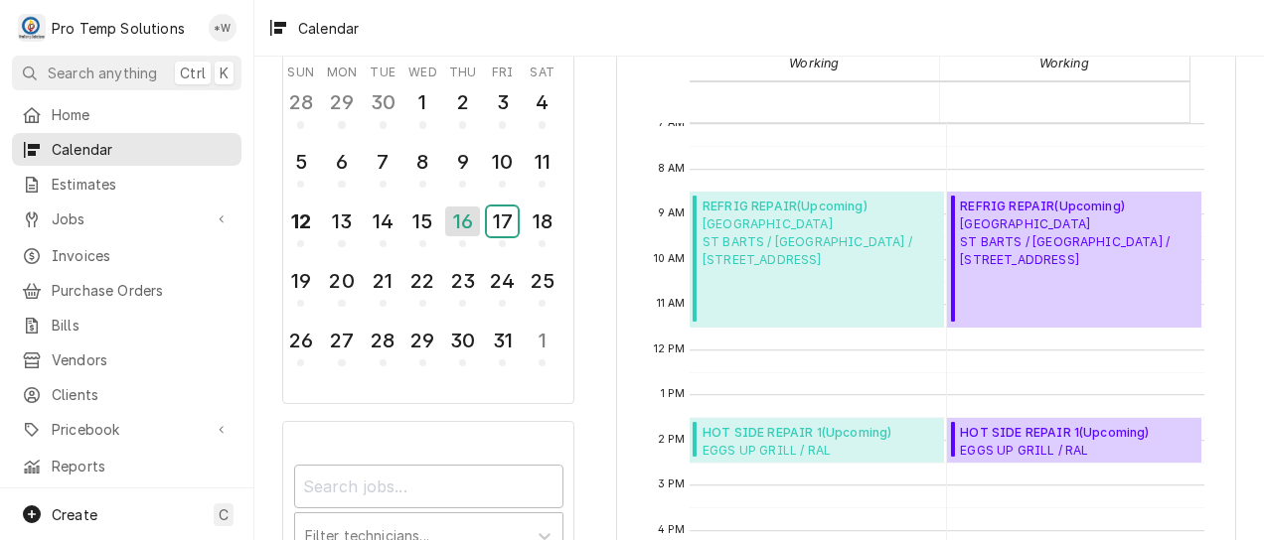
click at [501, 222] on div "17" at bounding box center [502, 222] width 31 height 30
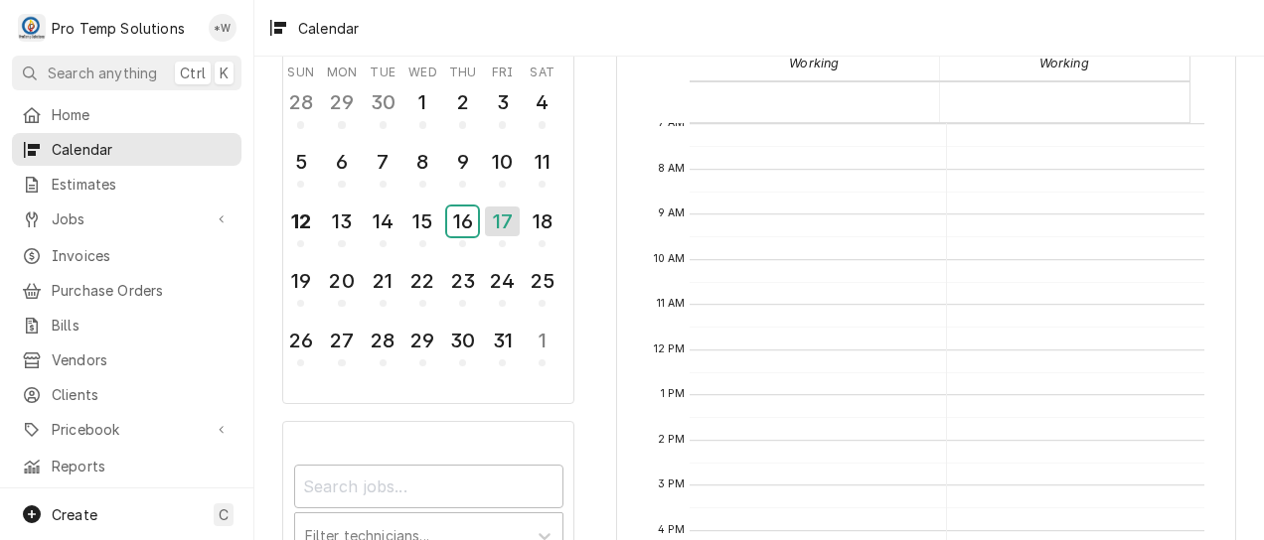
click at [465, 221] on div "16" at bounding box center [462, 222] width 31 height 30
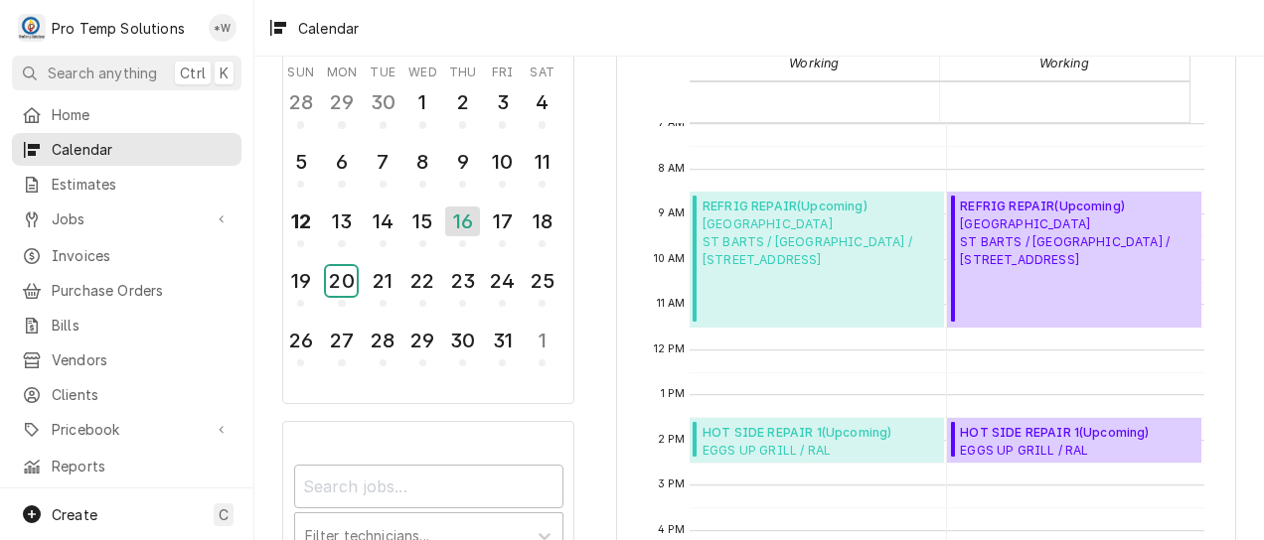
click at [343, 288] on div "20" at bounding box center [341, 281] width 31 height 30
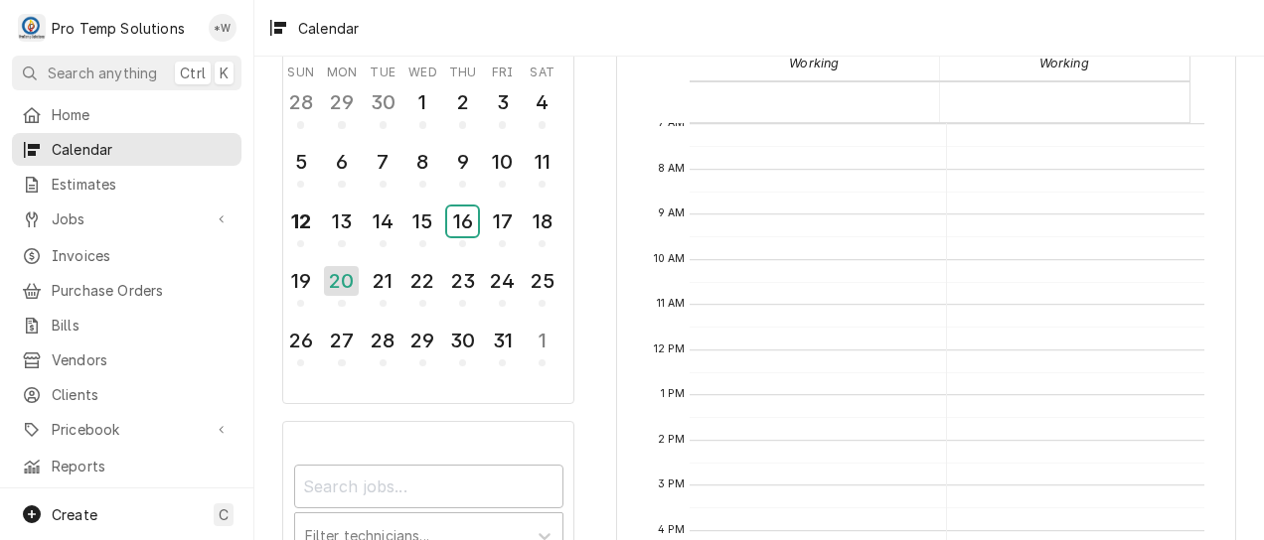
click at [471, 223] on div "16" at bounding box center [462, 222] width 31 height 30
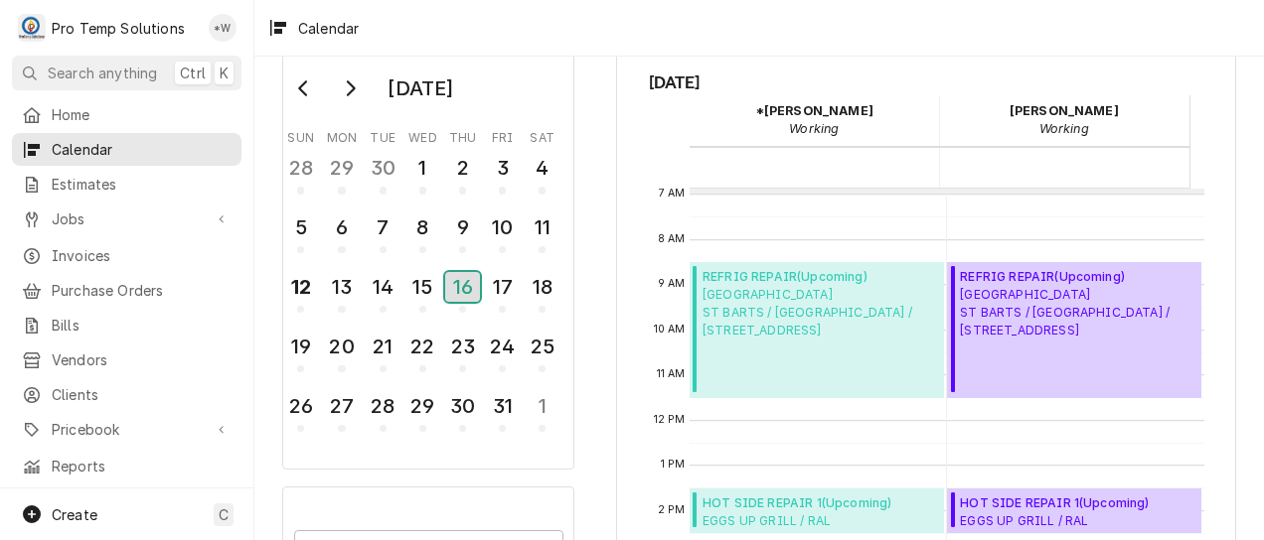
scroll to position [63, 0]
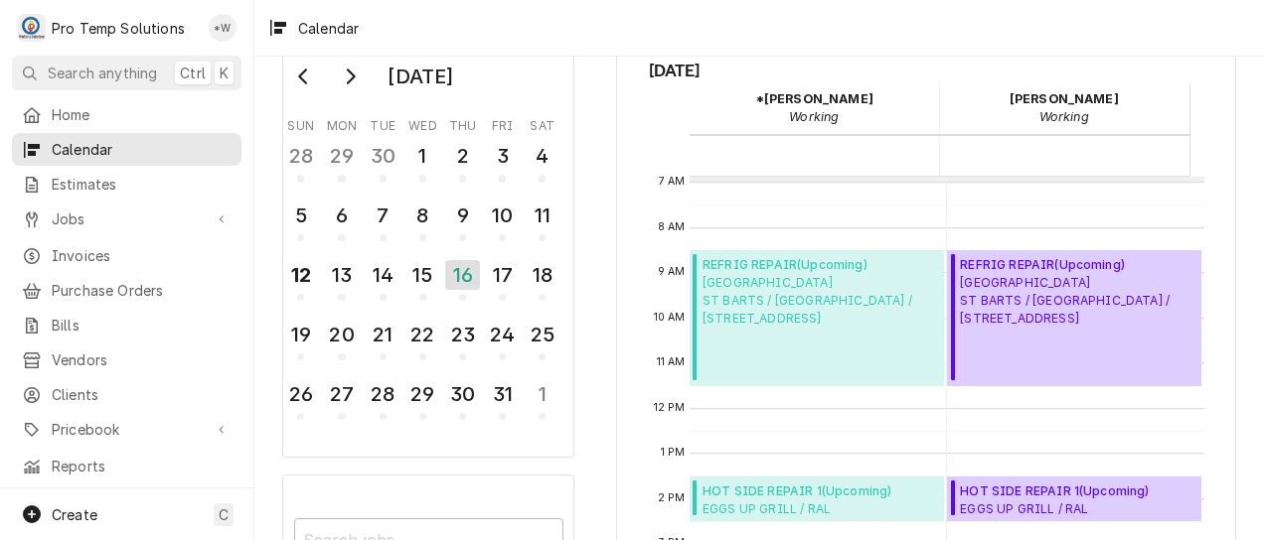
click at [303, 76] on icon "Go to previous month" at bounding box center [304, 77] width 16 height 16
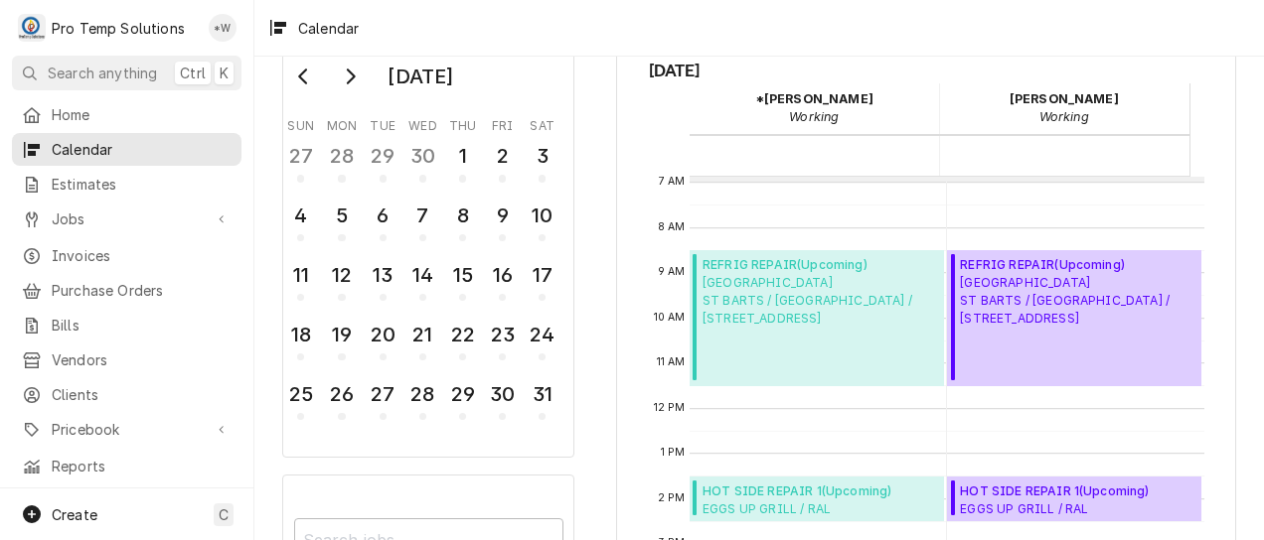
click at [303, 76] on icon "Go to previous month" at bounding box center [304, 77] width 16 height 16
click at [413, 390] on div "26" at bounding box center [422, 394] width 31 height 30
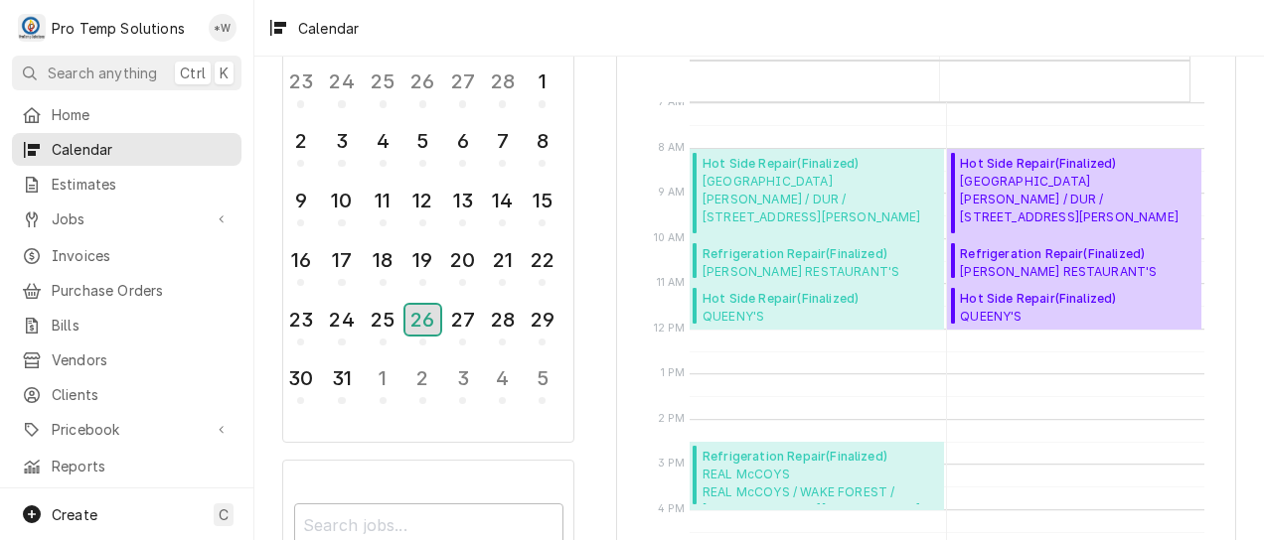
scroll to position [141, 0]
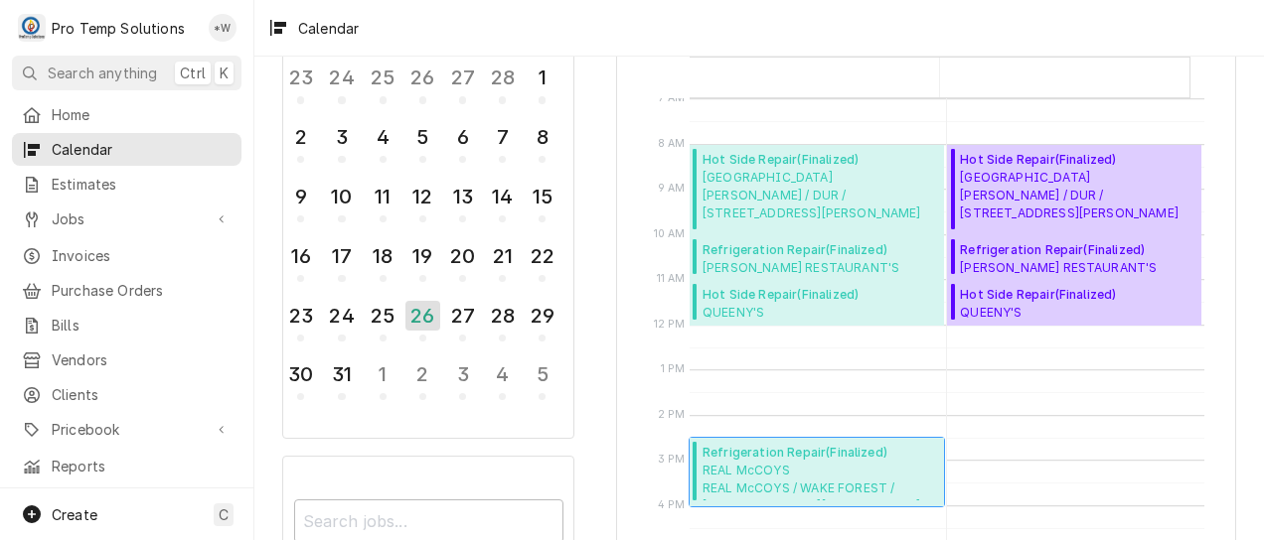
click at [855, 479] on span "REAL McCOYS REAL McCOYS / WAKE FOREST / 3325 Rogers Rd, Wake Forest, NC 27587" at bounding box center [819, 481] width 235 height 38
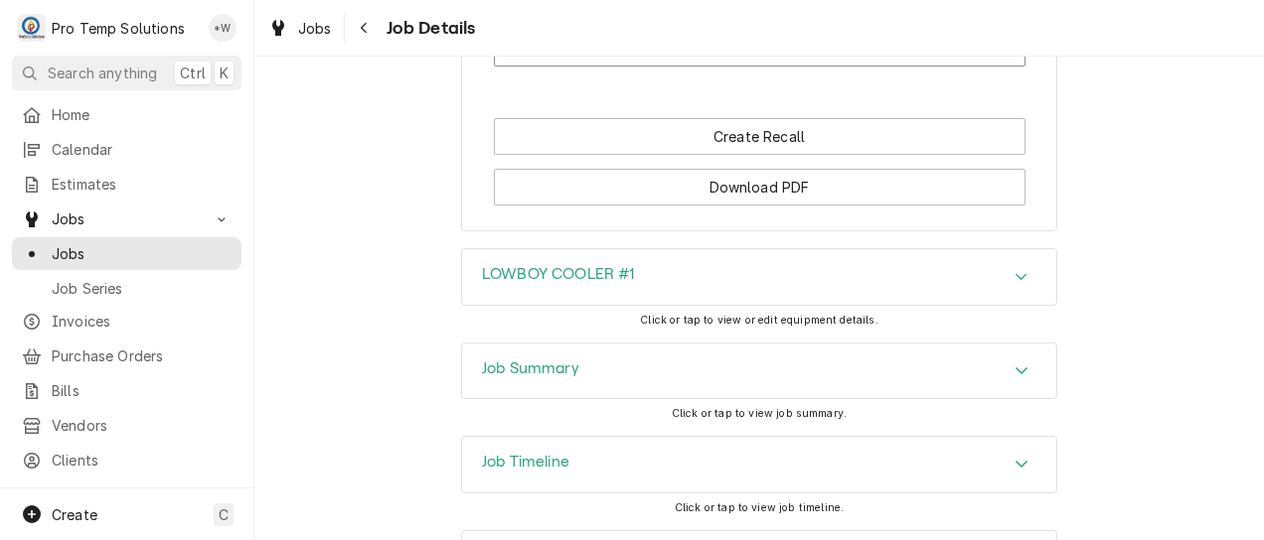
scroll to position [1465, 0]
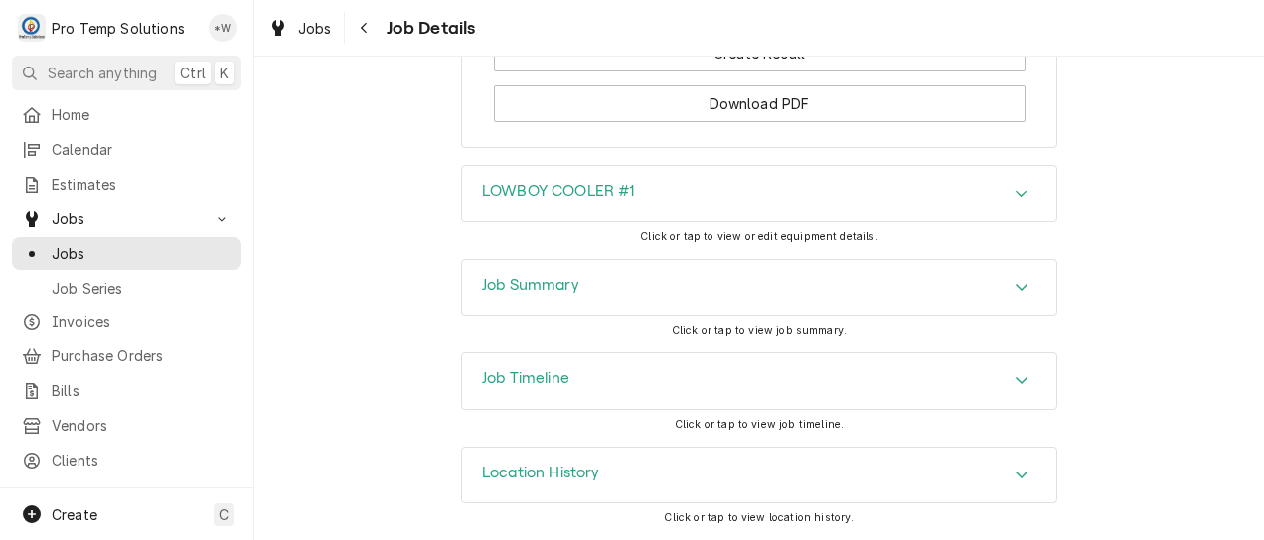
click at [996, 303] on div "Job Summary" at bounding box center [759, 288] width 594 height 56
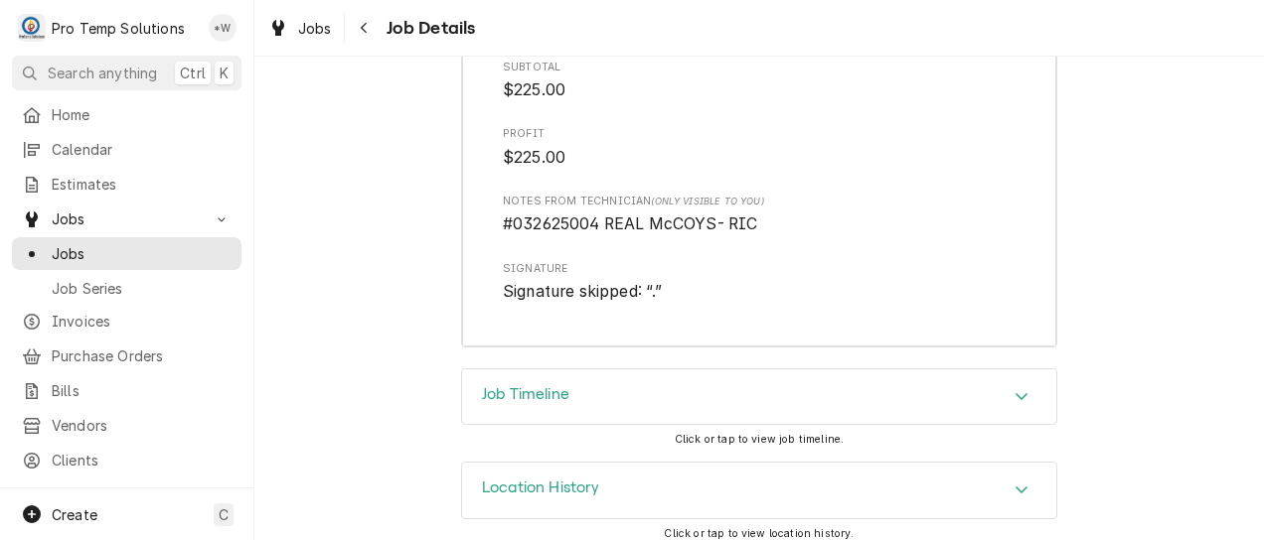
scroll to position [2885, 0]
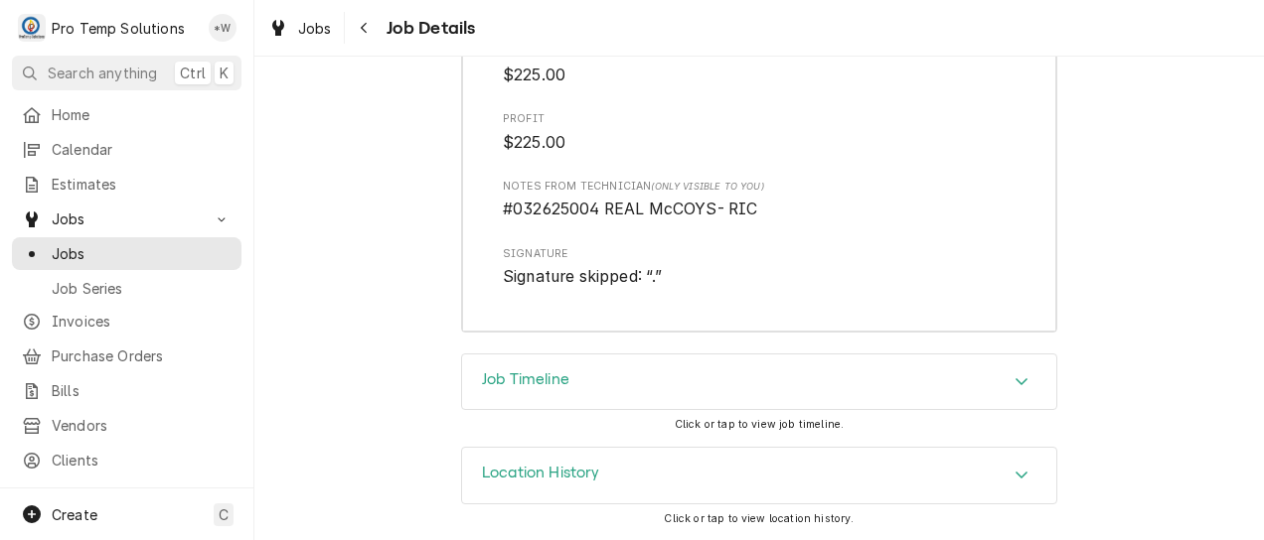
click at [1014, 473] on icon "Accordion Header" at bounding box center [1021, 475] width 14 height 16
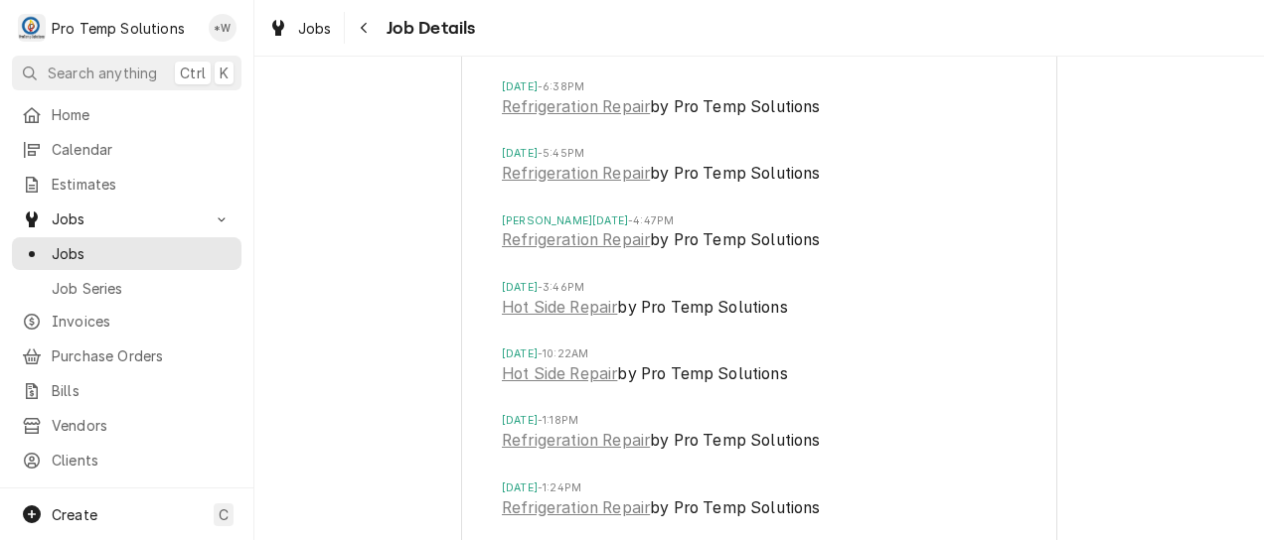
scroll to position [3388, 0]
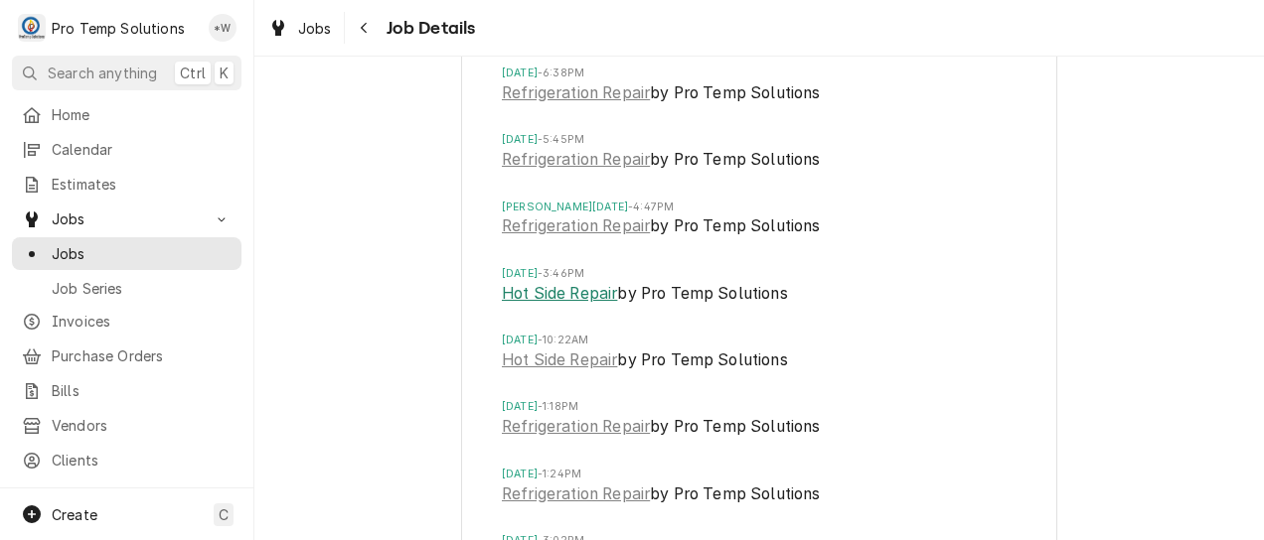
click at [581, 306] on link "Hot Side Repair" at bounding box center [559, 294] width 115 height 24
click at [105, 144] on span "Calendar" at bounding box center [142, 149] width 180 height 21
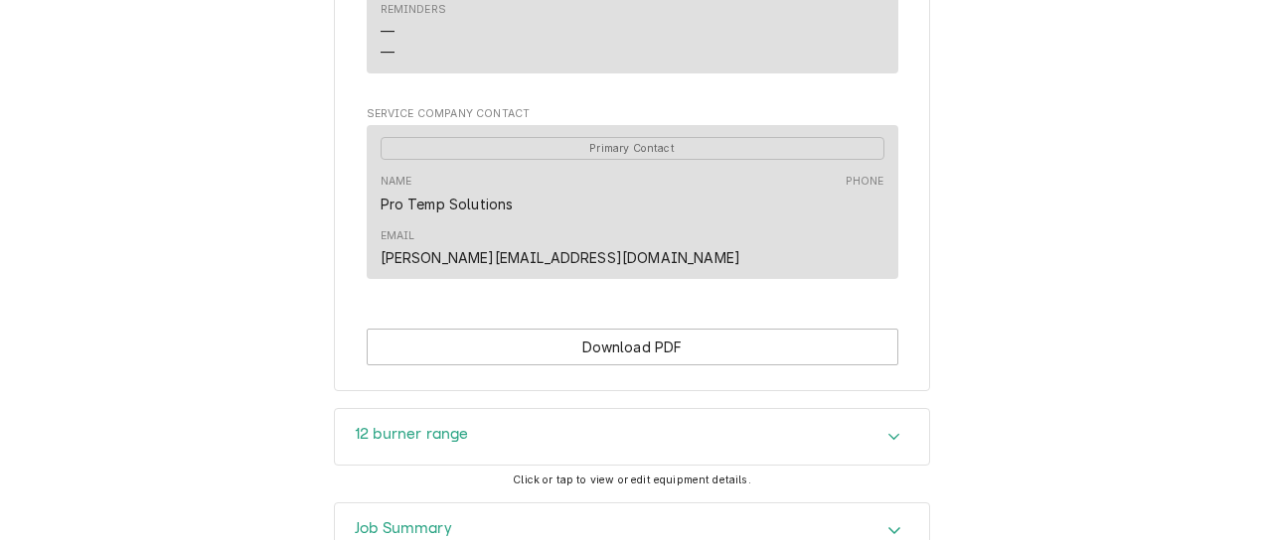
scroll to position [1238, 0]
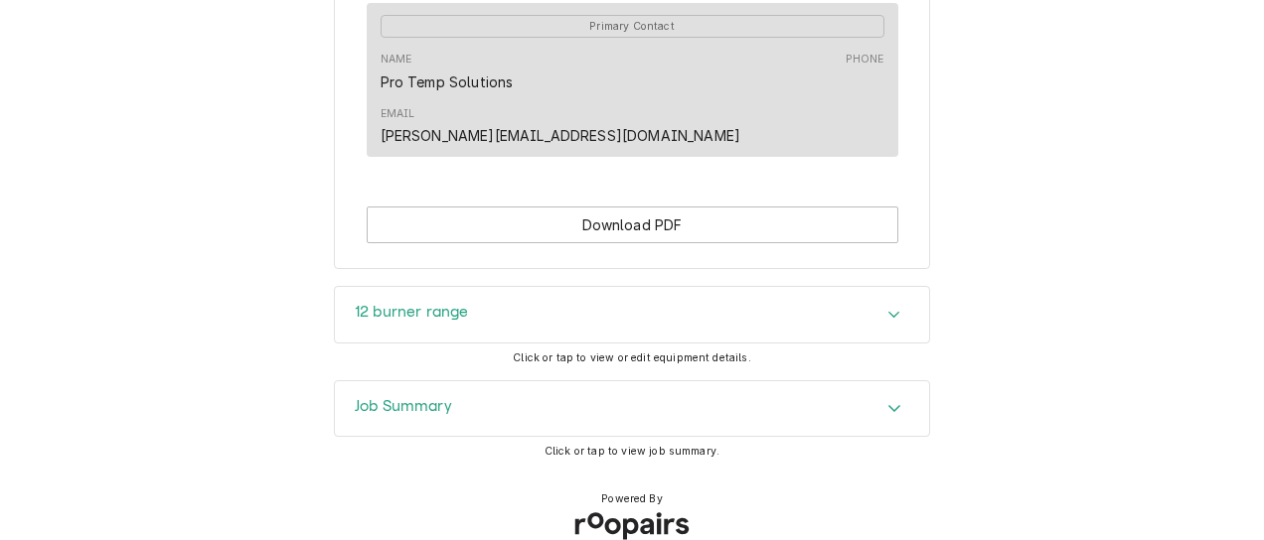
click at [882, 397] on div "Accordion Header" at bounding box center [894, 409] width 30 height 24
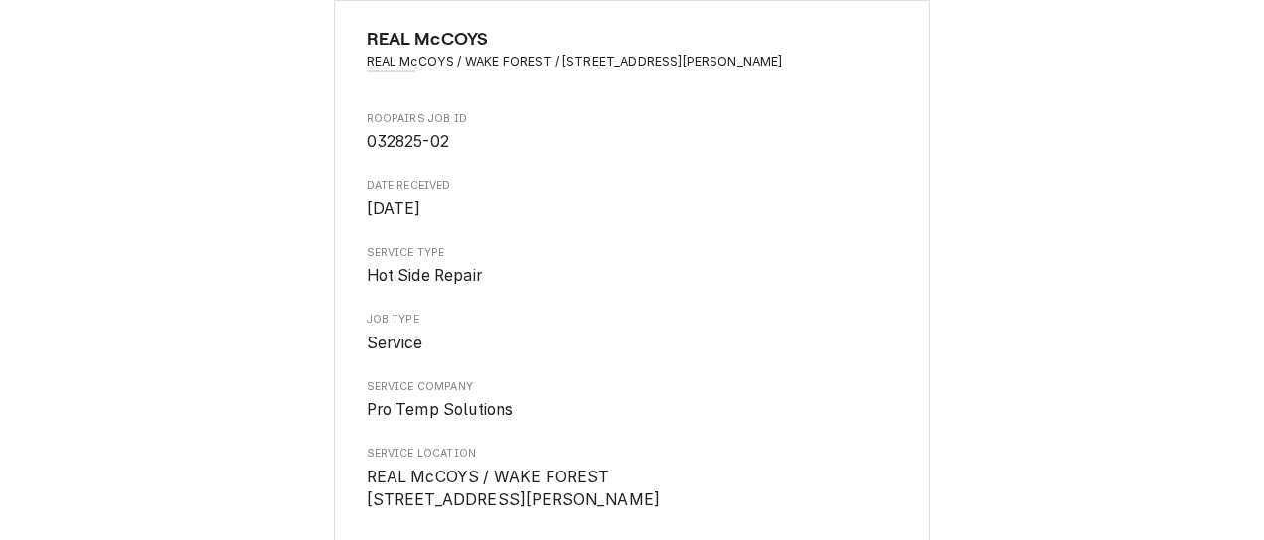
scroll to position [0, 0]
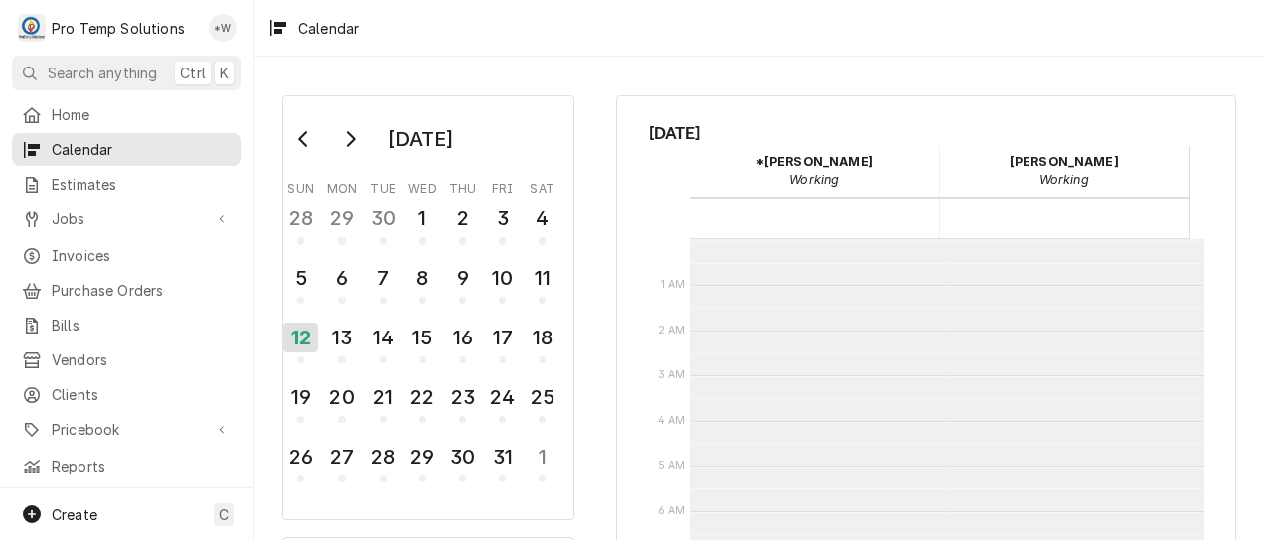
scroll to position [317, 0]
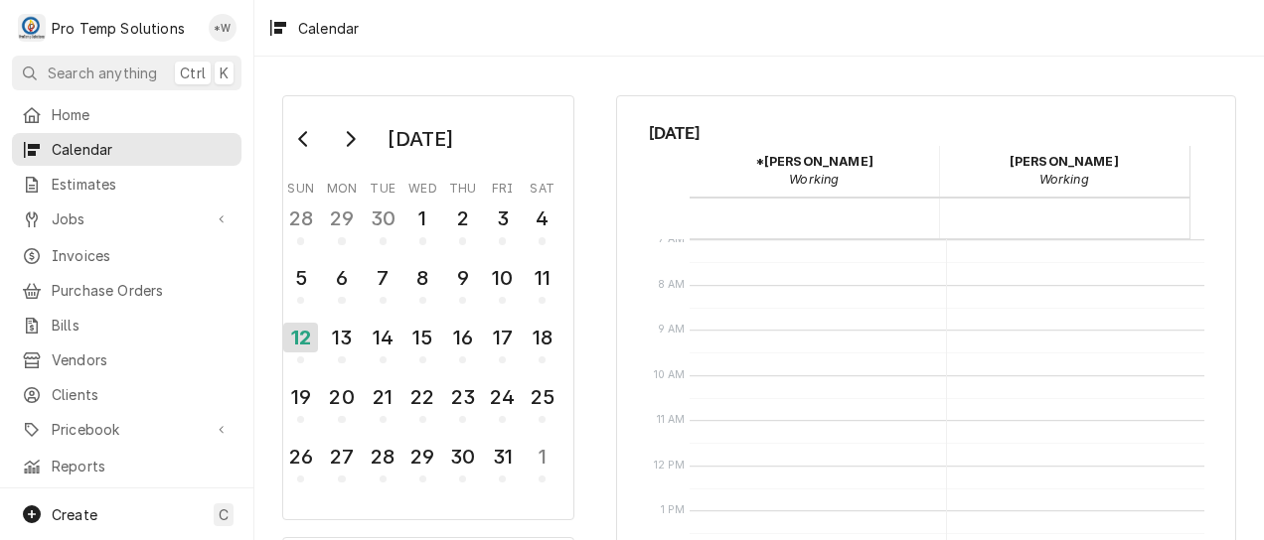
click at [92, 217] on span "Jobs" at bounding box center [127, 219] width 150 height 21
click at [95, 249] on span "Jobs" at bounding box center [142, 253] width 180 height 21
